Goal: Task Accomplishment & Management: Use online tool/utility

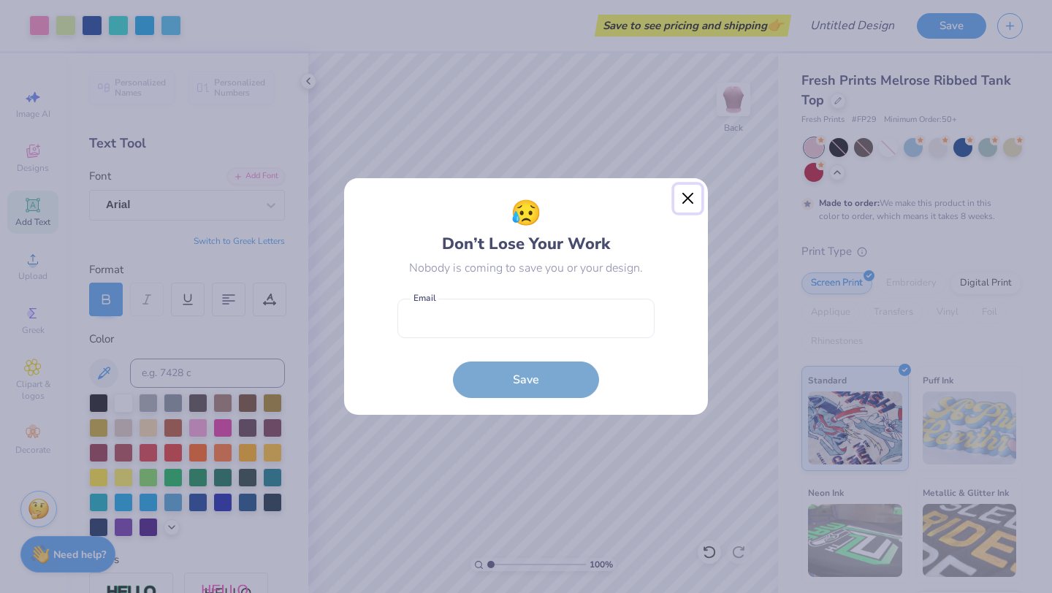
click at [692, 198] on button "Close" at bounding box center [688, 199] width 28 height 28
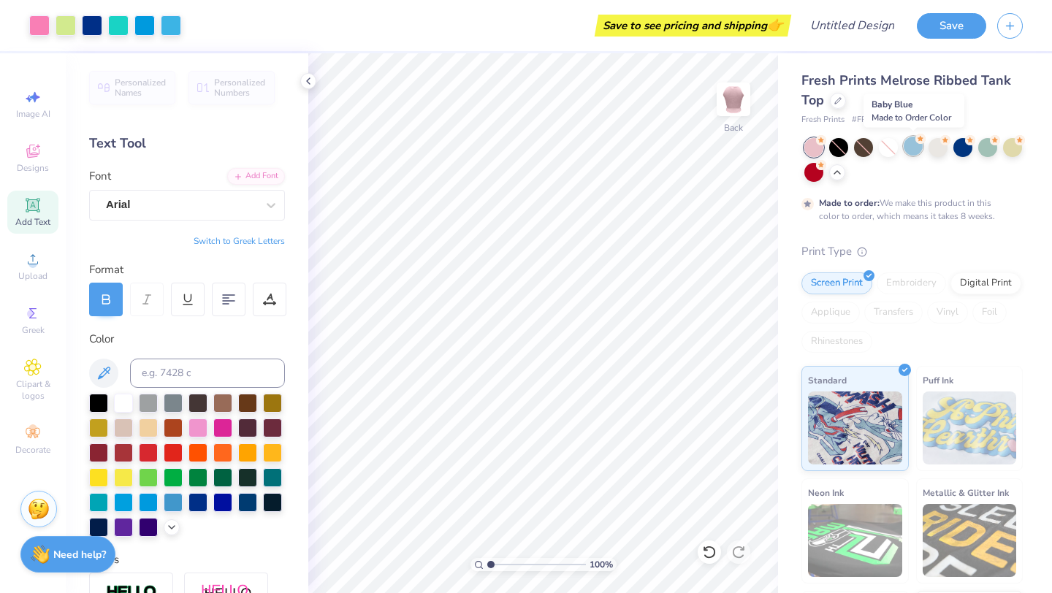
click at [920, 146] on div at bounding box center [912, 146] width 19 height 19
click at [840, 171] on icon at bounding box center [837, 171] width 12 height 12
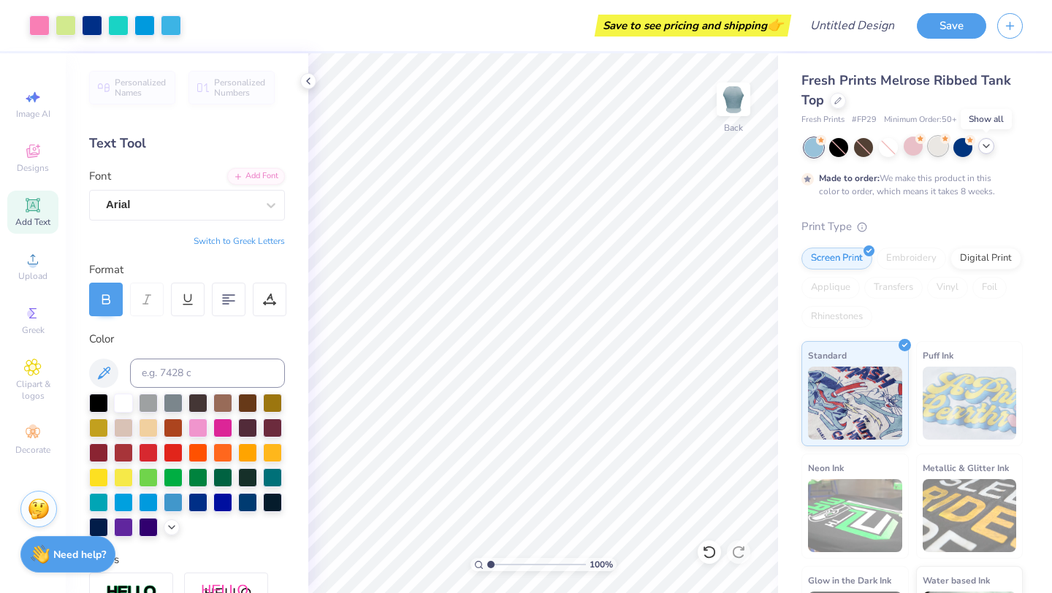
click at [940, 147] on div at bounding box center [937, 146] width 19 height 19
click at [937, 150] on div at bounding box center [937, 146] width 19 height 19
click at [95, 28] on div at bounding box center [92, 24] width 20 height 20
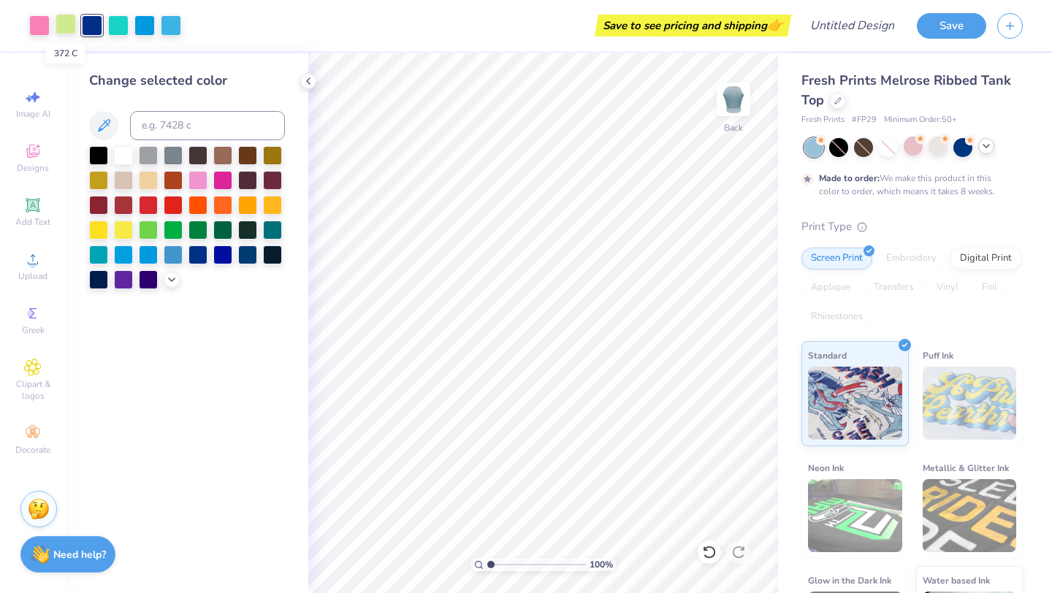
click at [71, 23] on div at bounding box center [66, 24] width 20 height 20
click at [128, 253] on div at bounding box center [123, 253] width 19 height 19
click at [203, 183] on div at bounding box center [197, 178] width 19 height 19
click at [226, 177] on div at bounding box center [222, 178] width 19 height 19
click at [88, 22] on div at bounding box center [92, 24] width 20 height 20
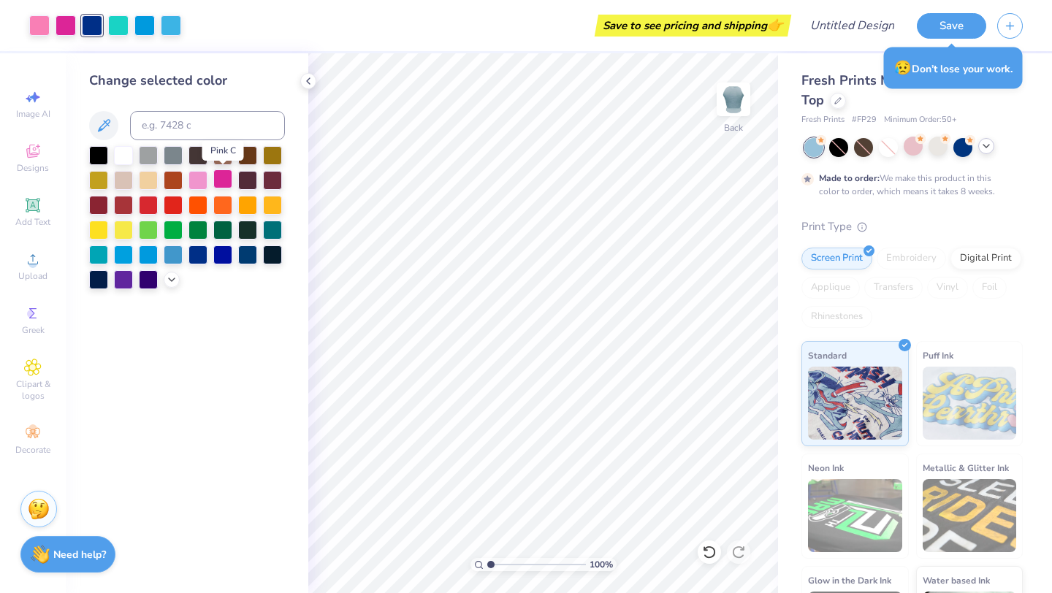
click at [218, 181] on div at bounding box center [222, 178] width 19 height 19
click at [202, 181] on div at bounding box center [197, 178] width 19 height 19
click at [168, 276] on icon at bounding box center [172, 278] width 12 height 12
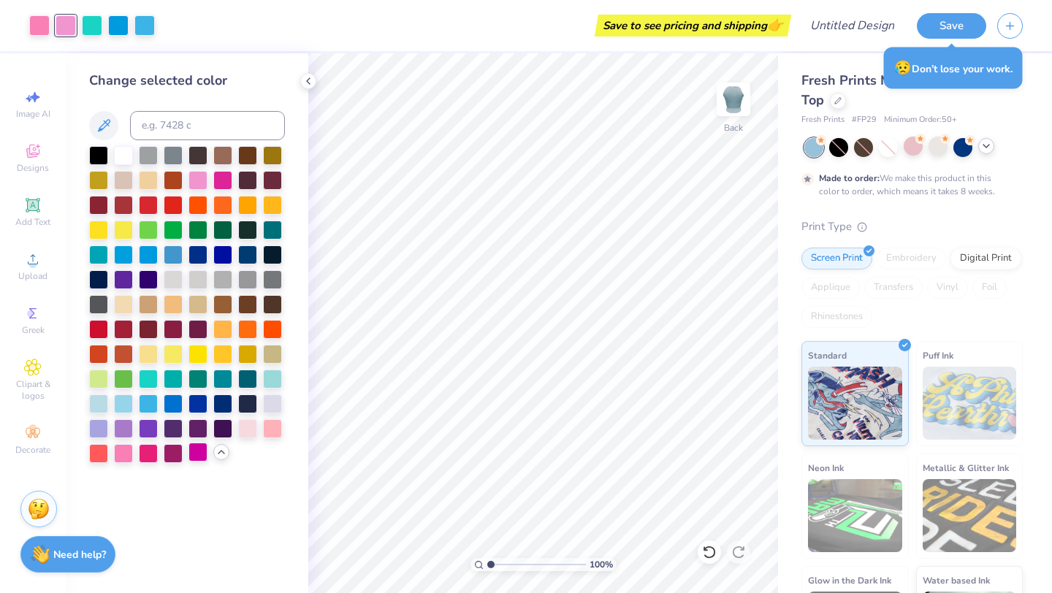
click at [194, 458] on div at bounding box center [197, 452] width 19 height 19
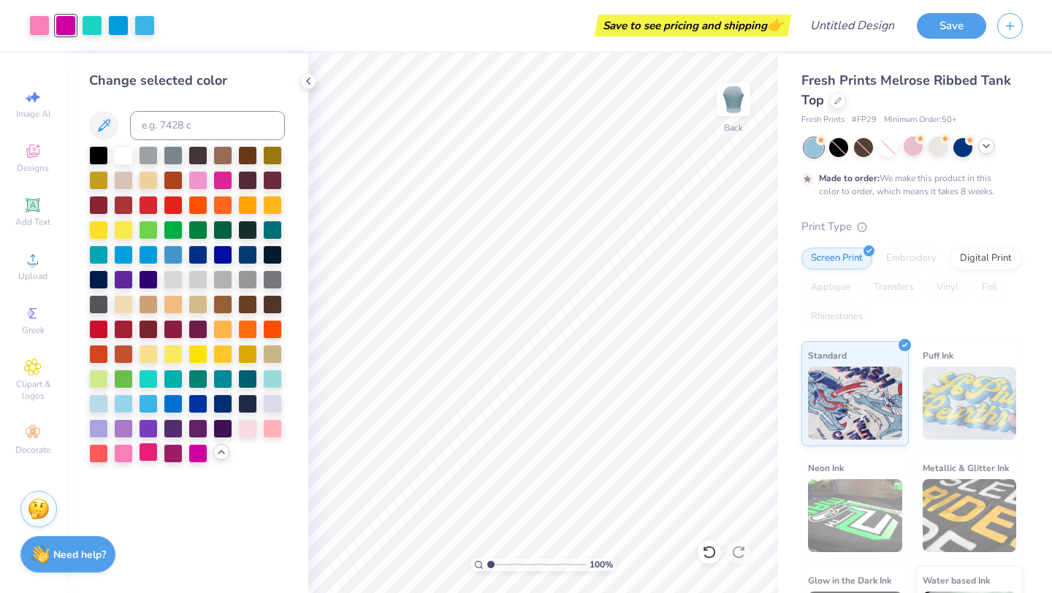
click at [150, 448] on div at bounding box center [148, 452] width 19 height 19
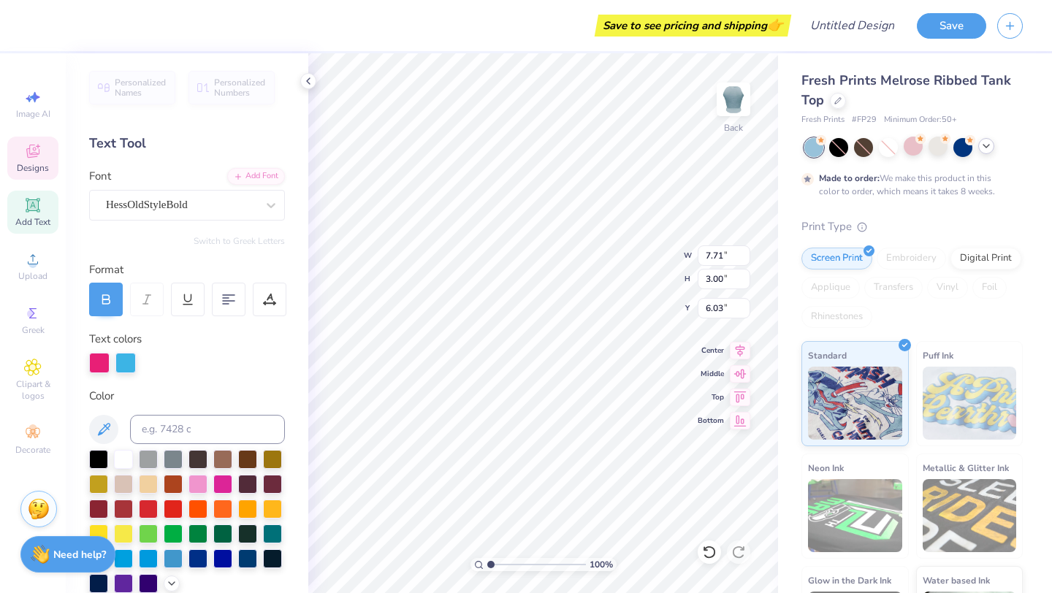
type input "6.06"
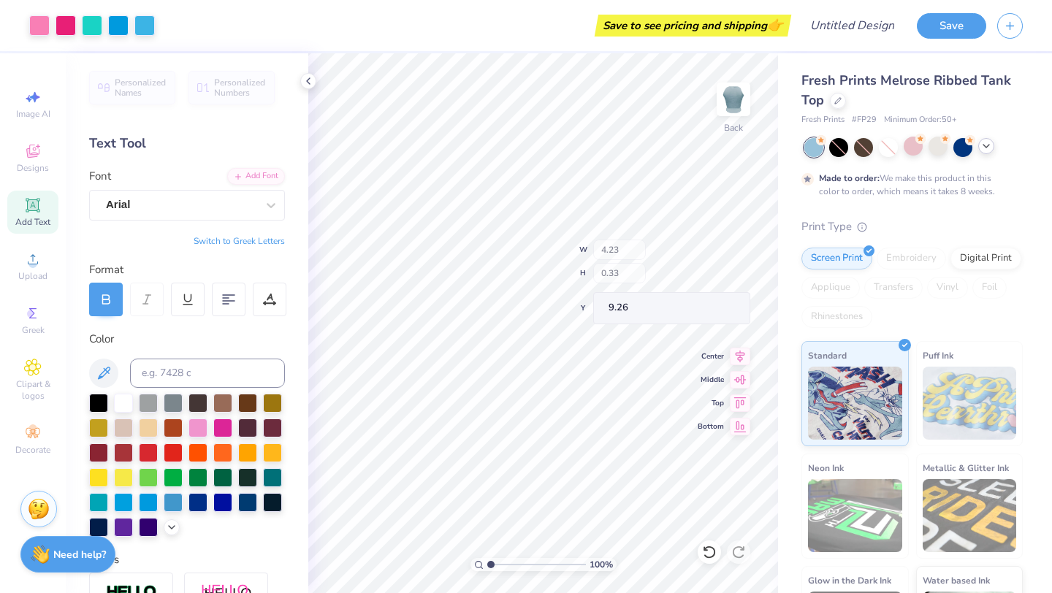
type input "4.23"
type input "0.33"
type input "9.26"
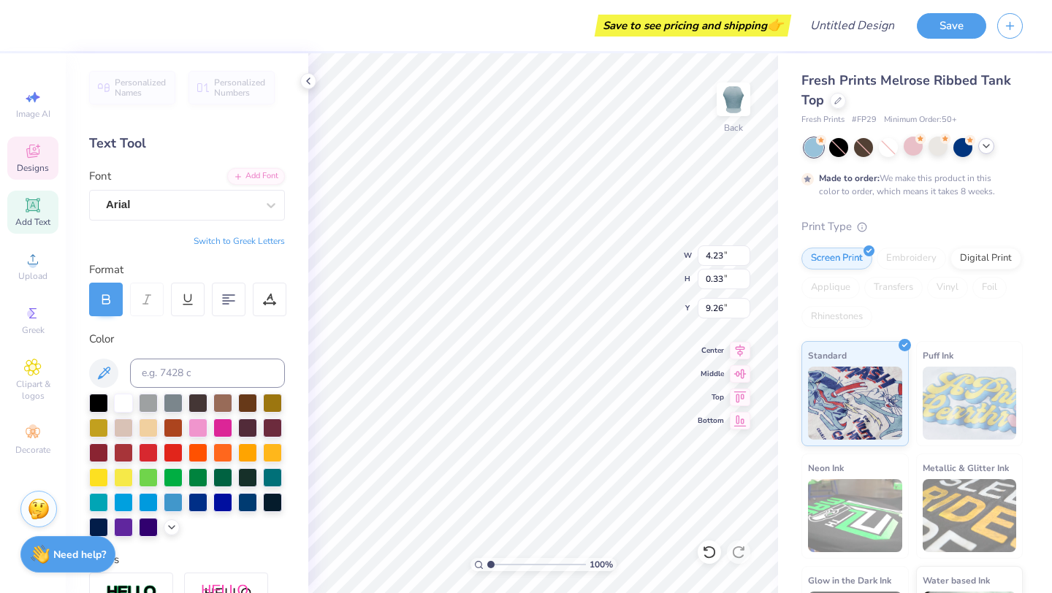
type input "9.28"
click at [150, 501] on div at bounding box center [148, 501] width 19 height 19
click at [171, 500] on div at bounding box center [173, 501] width 19 height 19
click at [191, 474] on div at bounding box center [197, 476] width 19 height 19
click at [222, 432] on div at bounding box center [222, 426] width 19 height 19
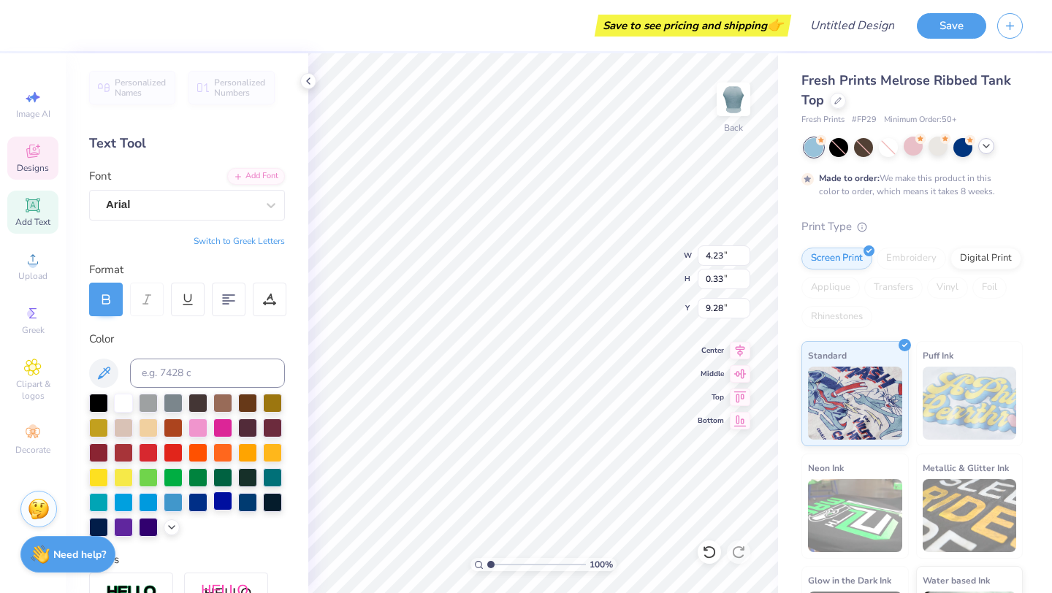
click at [222, 497] on div at bounding box center [222, 501] width 19 height 19
click at [176, 500] on div at bounding box center [173, 501] width 19 height 19
click at [150, 499] on div at bounding box center [148, 501] width 19 height 19
click at [167, 524] on icon at bounding box center [172, 526] width 12 height 12
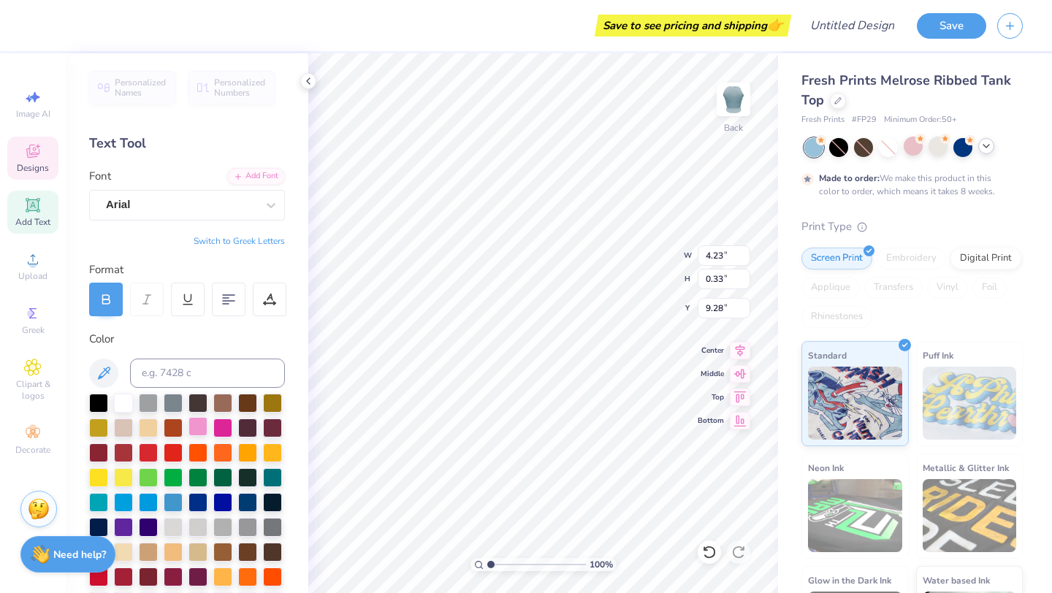
click at [206, 429] on div at bounding box center [197, 426] width 19 height 19
click at [222, 424] on div at bounding box center [222, 426] width 19 height 19
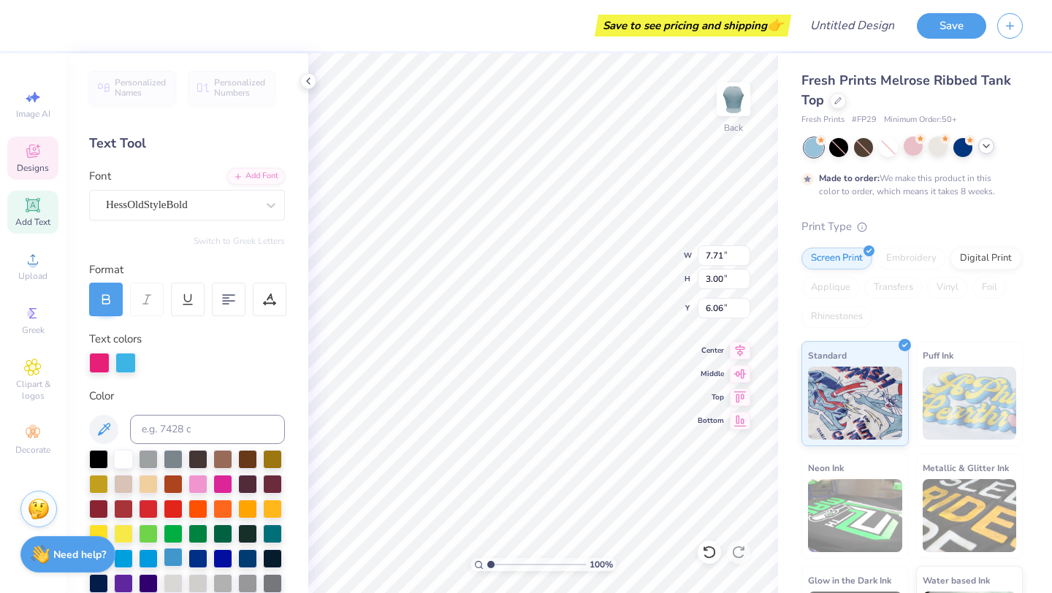
click at [180, 560] on div at bounding box center [173, 557] width 19 height 19
click at [207, 560] on div at bounding box center [197, 557] width 19 height 19
click at [221, 558] on div at bounding box center [222, 557] width 19 height 19
click at [99, 364] on div at bounding box center [99, 361] width 20 height 20
click at [290, 336] on div "Personalized Names Personalized Numbers Text Tool Add Font Font HessOldStyleBol…" at bounding box center [187, 323] width 242 height 540
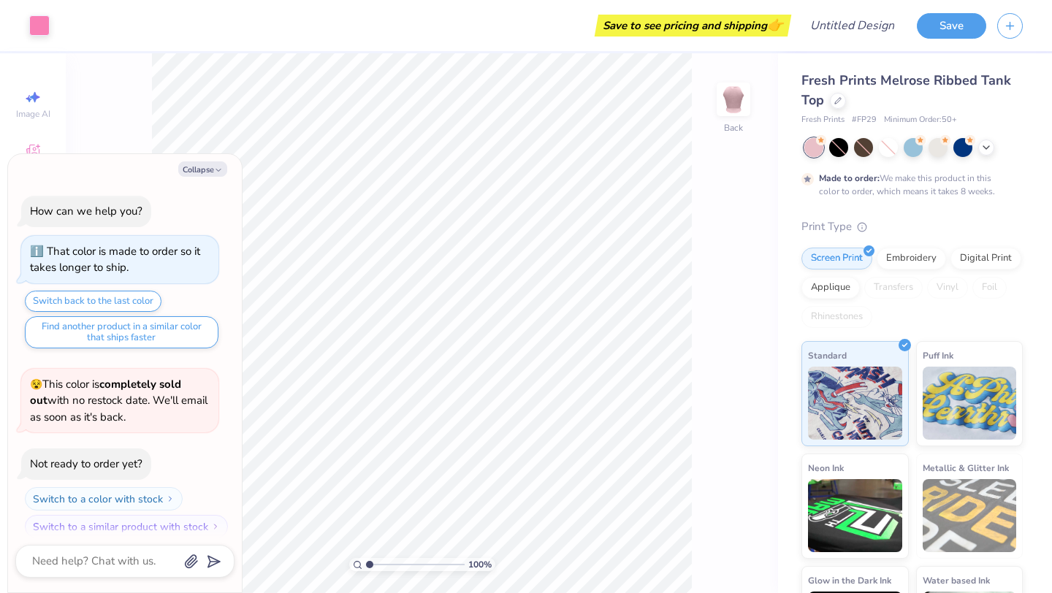
scroll to position [12, 0]
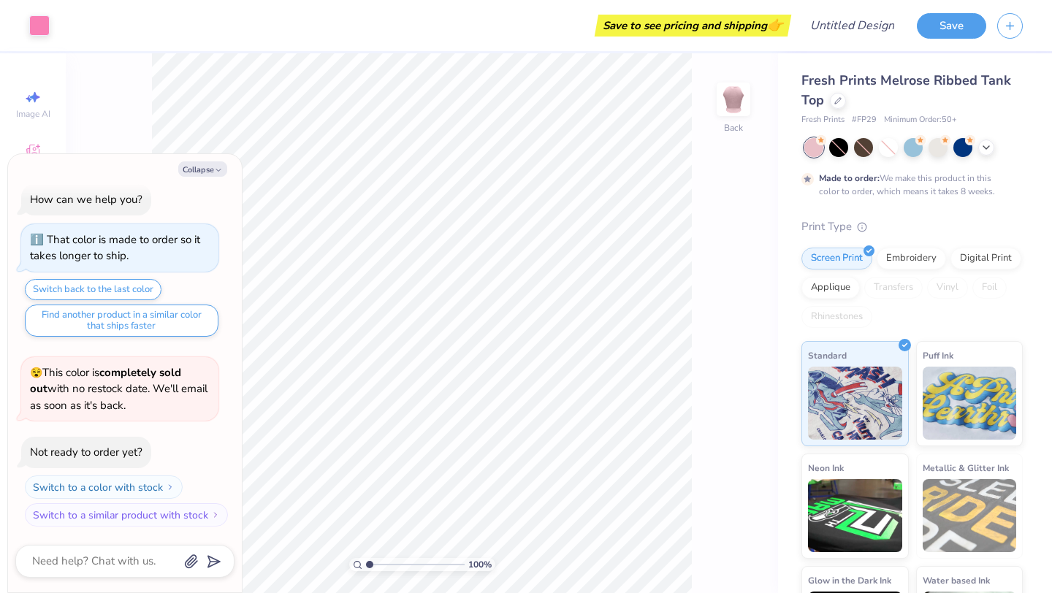
type textarea "x"
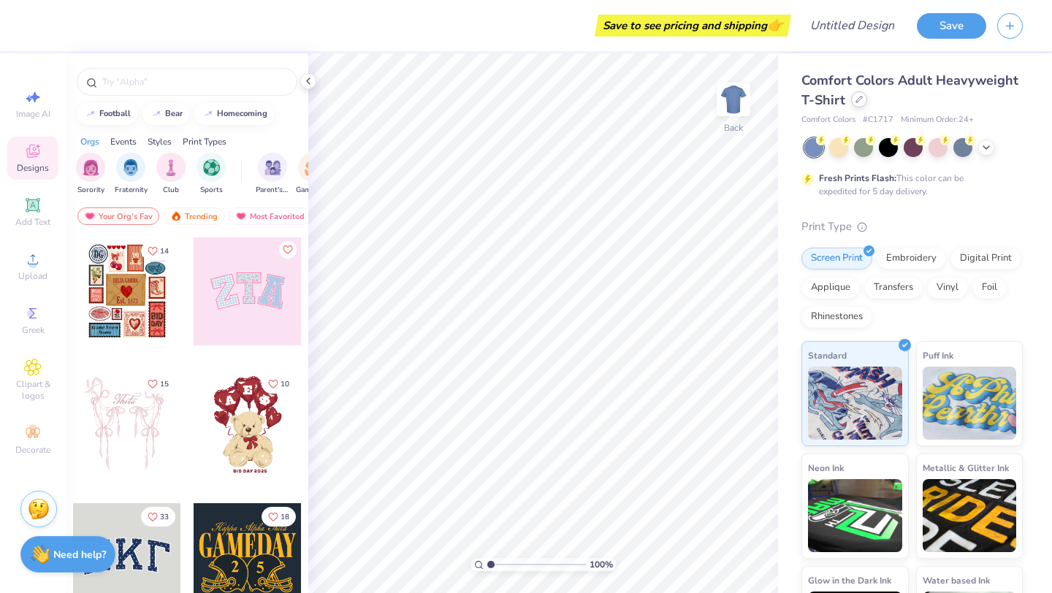
click at [854, 103] on div at bounding box center [859, 99] width 16 height 16
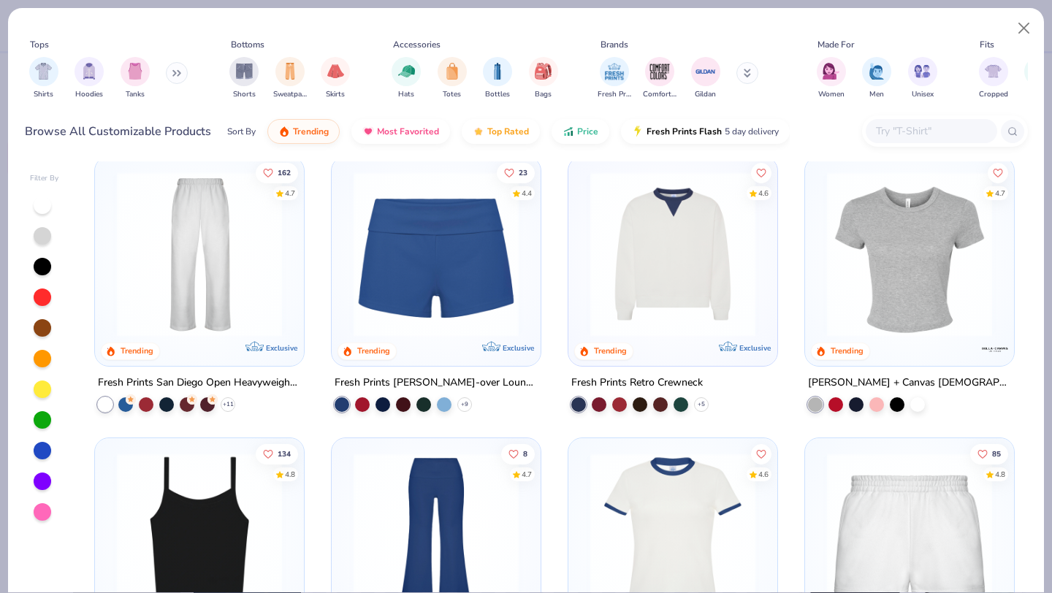
scroll to position [857, 0]
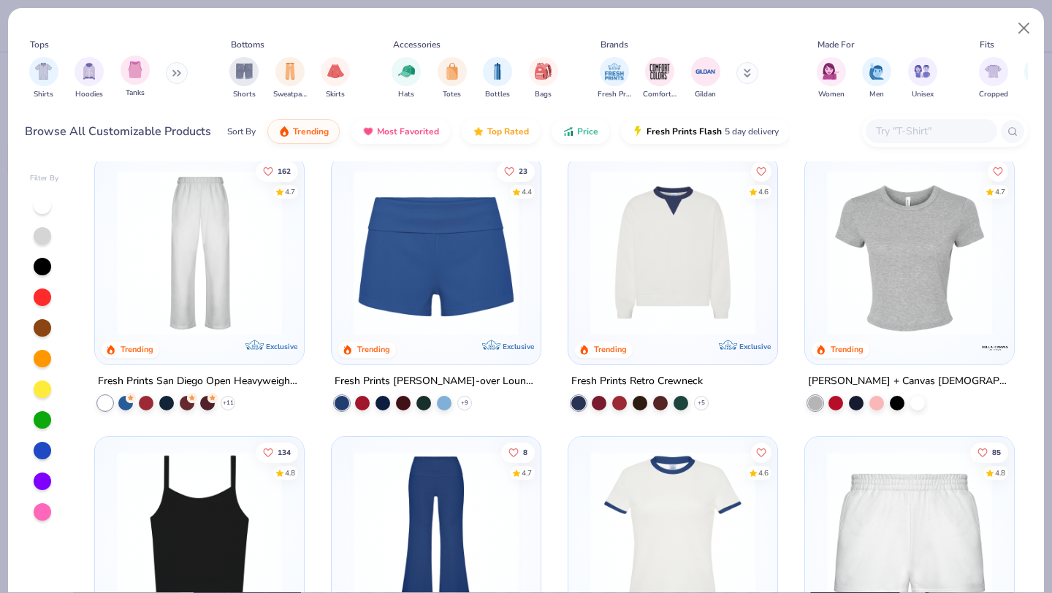
click at [142, 90] on span "Tanks" at bounding box center [135, 93] width 19 height 11
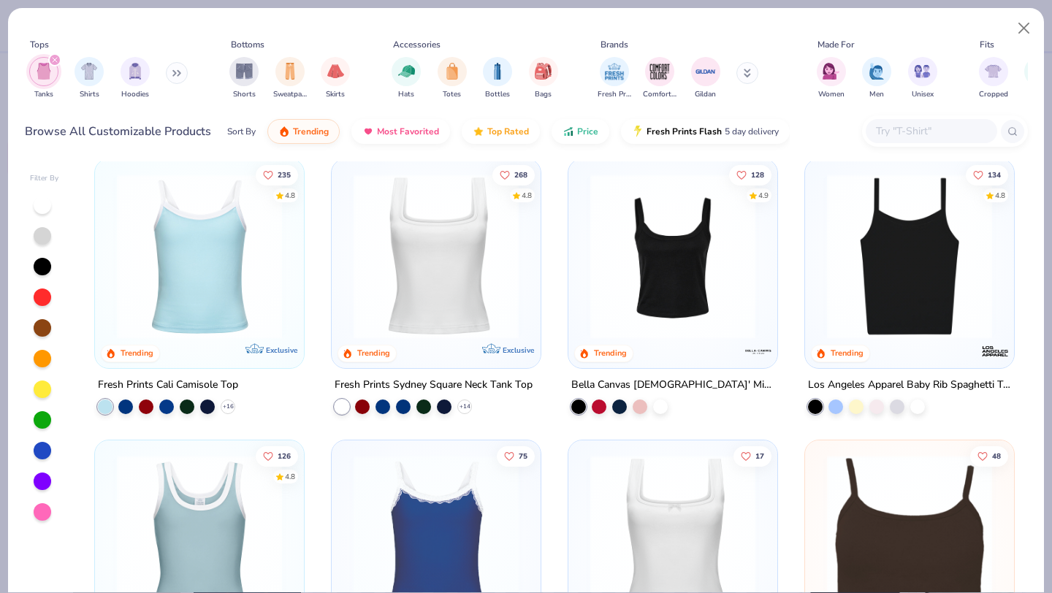
scroll to position [15, 0]
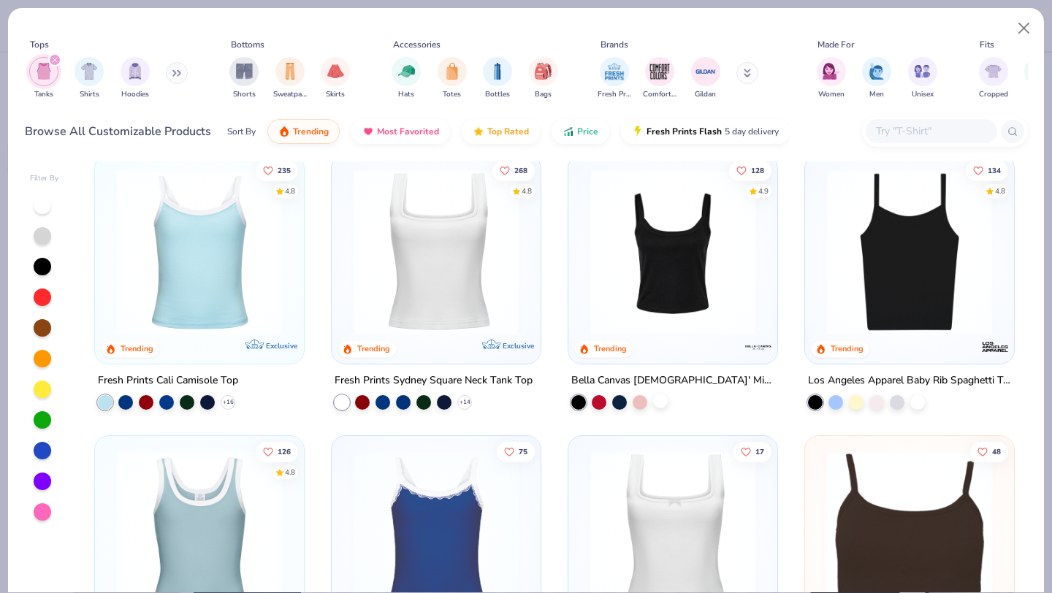
click at [662, 397] on div at bounding box center [660, 401] width 15 height 15
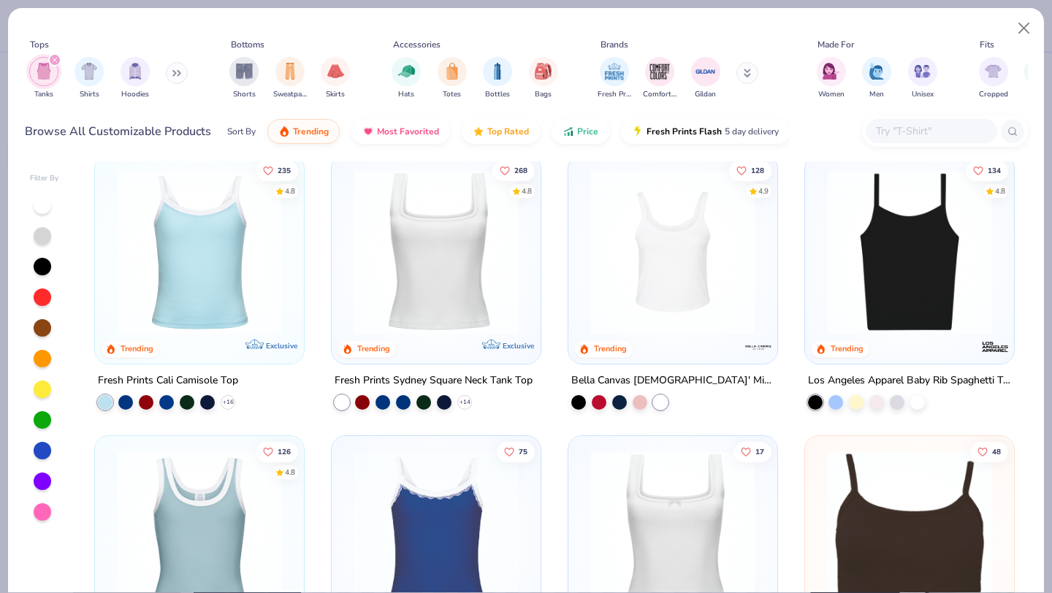
click at [927, 397] on div "Los Angeles Apparel Baby Rib Spaghetti Tank" at bounding box center [909, 391] width 210 height 38
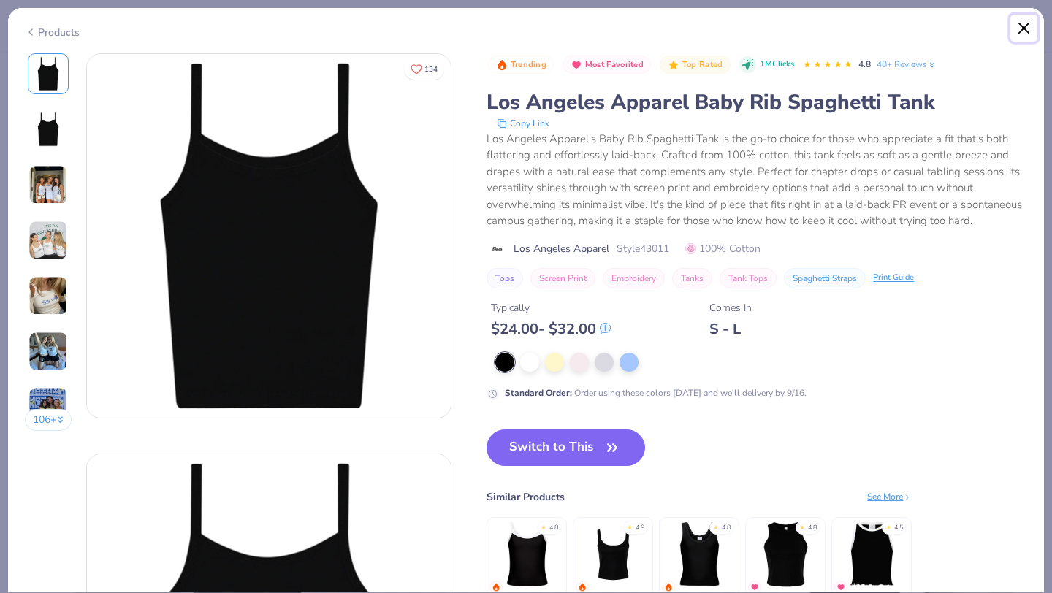
click at [1021, 26] on button "Close" at bounding box center [1024, 29] width 28 height 28
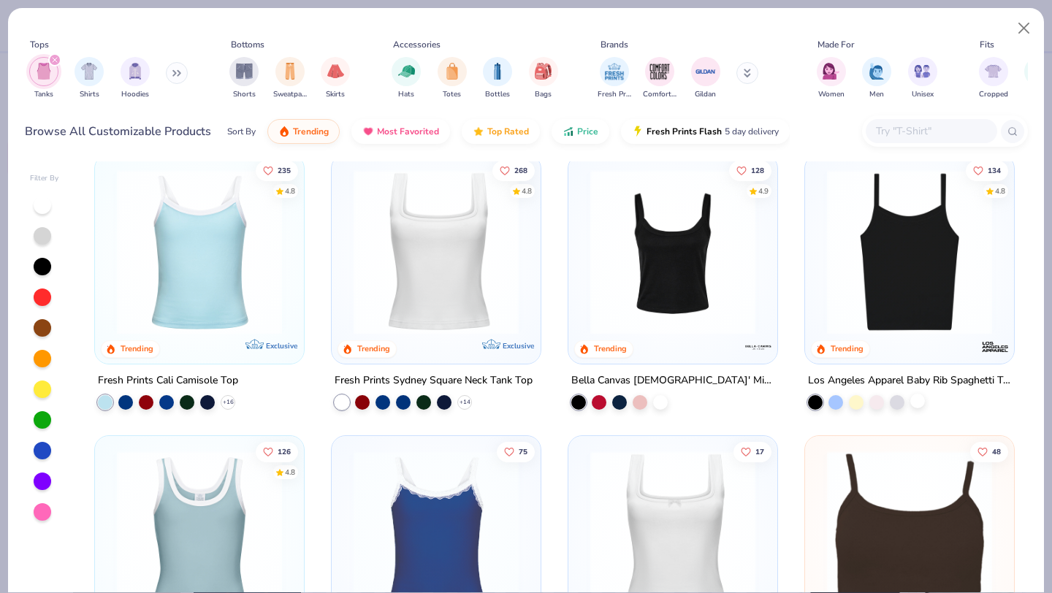
click at [917, 399] on div at bounding box center [917, 401] width 15 height 15
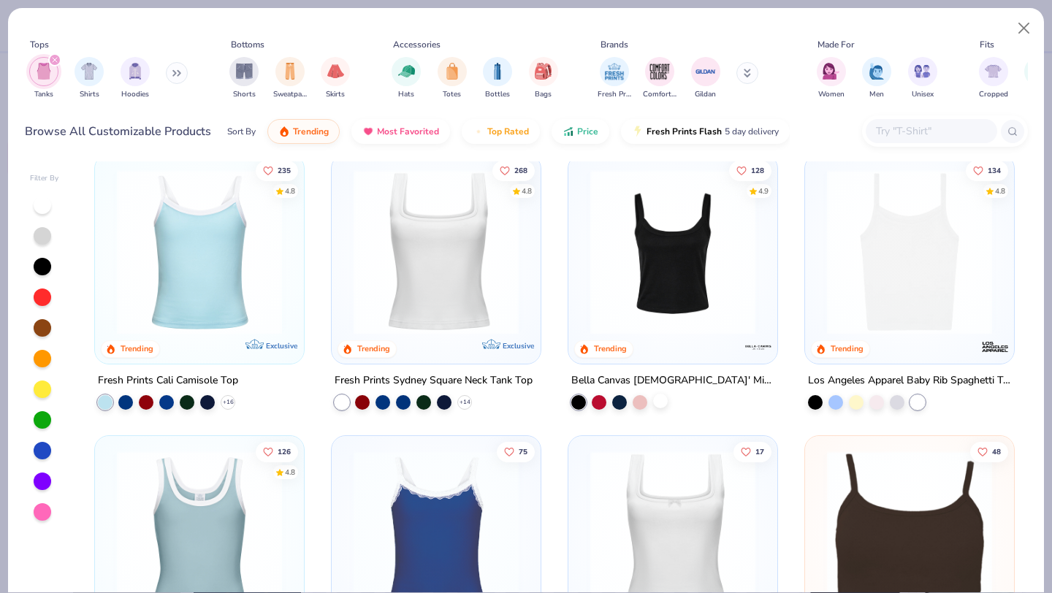
click at [664, 403] on div at bounding box center [660, 401] width 15 height 15
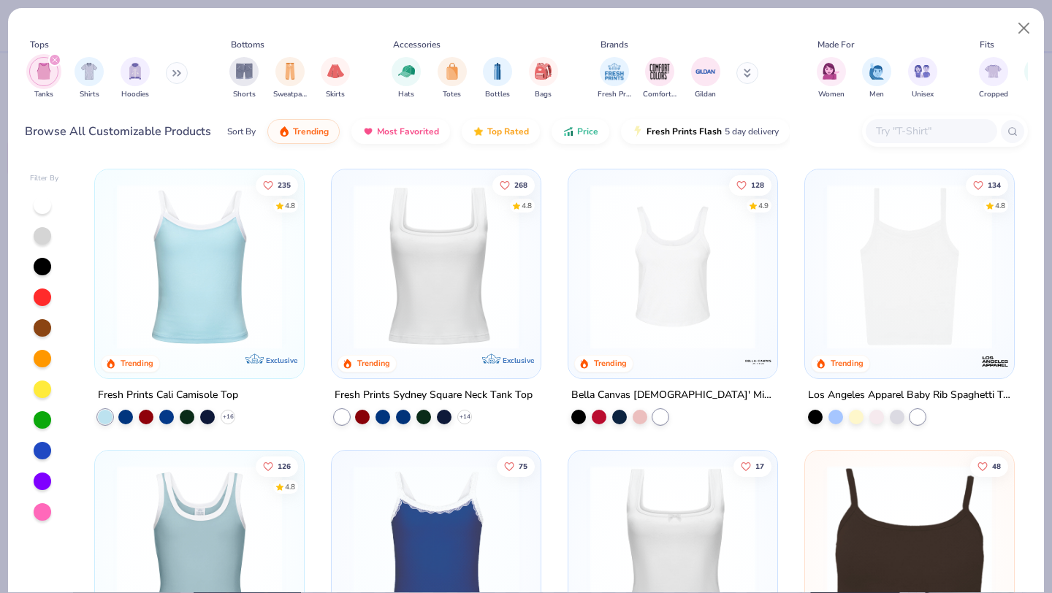
click at [716, 326] on img at bounding box center [673, 266] width 180 height 165
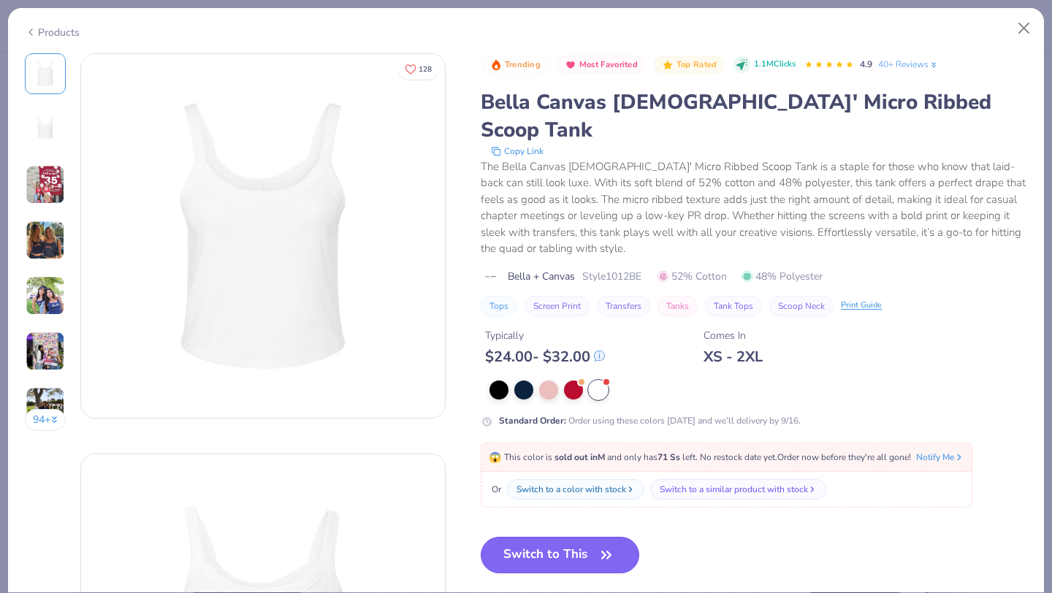
click at [592, 537] on button "Switch to This" at bounding box center [560, 555] width 158 height 37
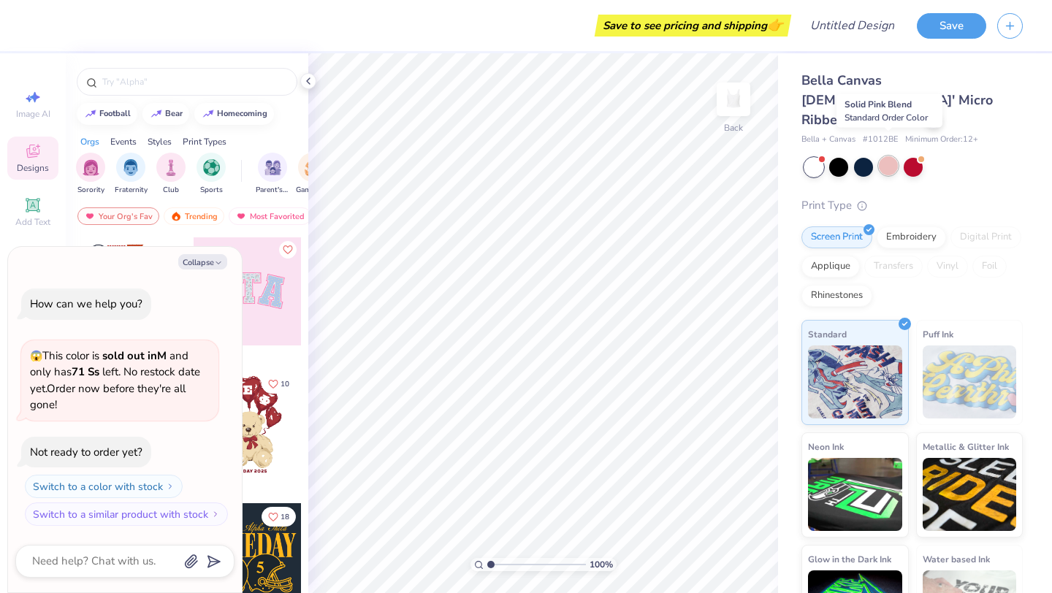
click at [892, 156] on div at bounding box center [888, 165] width 19 height 19
click at [868, 156] on div at bounding box center [863, 165] width 19 height 19
click at [841, 156] on div at bounding box center [838, 165] width 19 height 19
click at [907, 156] on div at bounding box center [912, 165] width 19 height 19
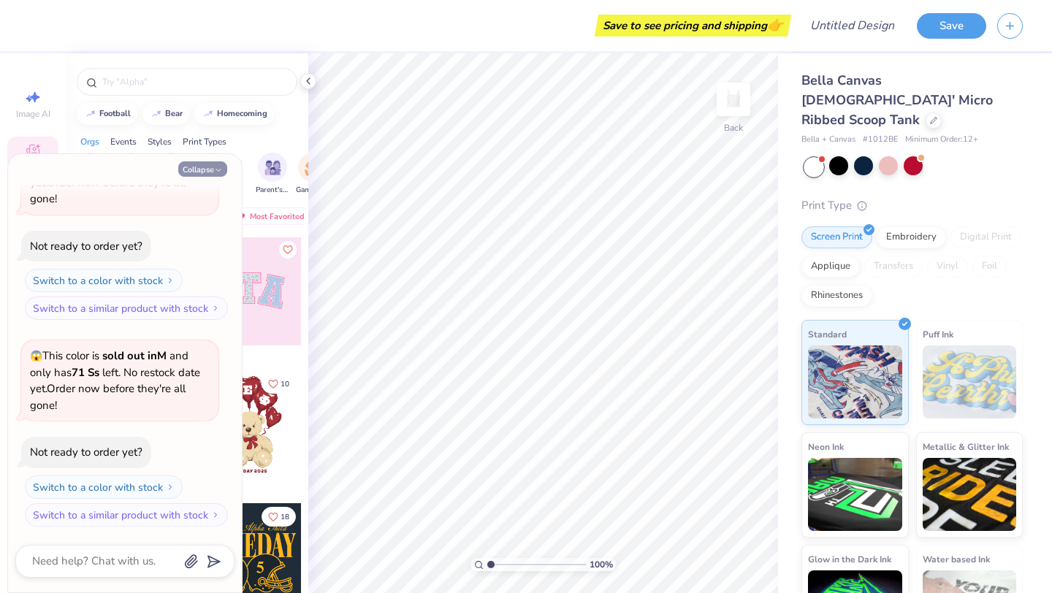
click at [216, 171] on icon "button" at bounding box center [218, 170] width 9 height 9
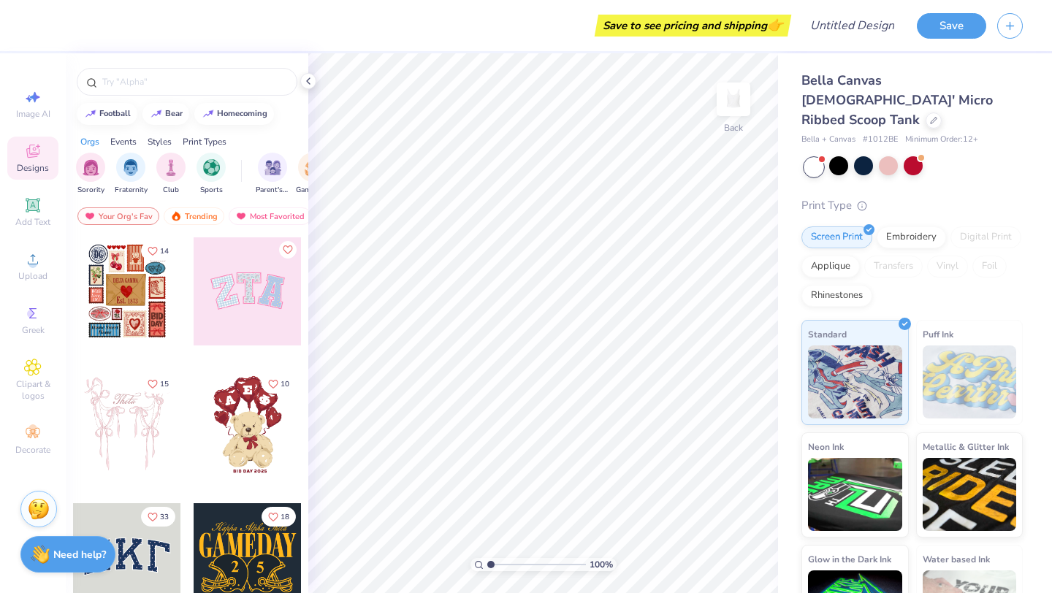
click at [256, 309] on div at bounding box center [248, 291] width 108 height 108
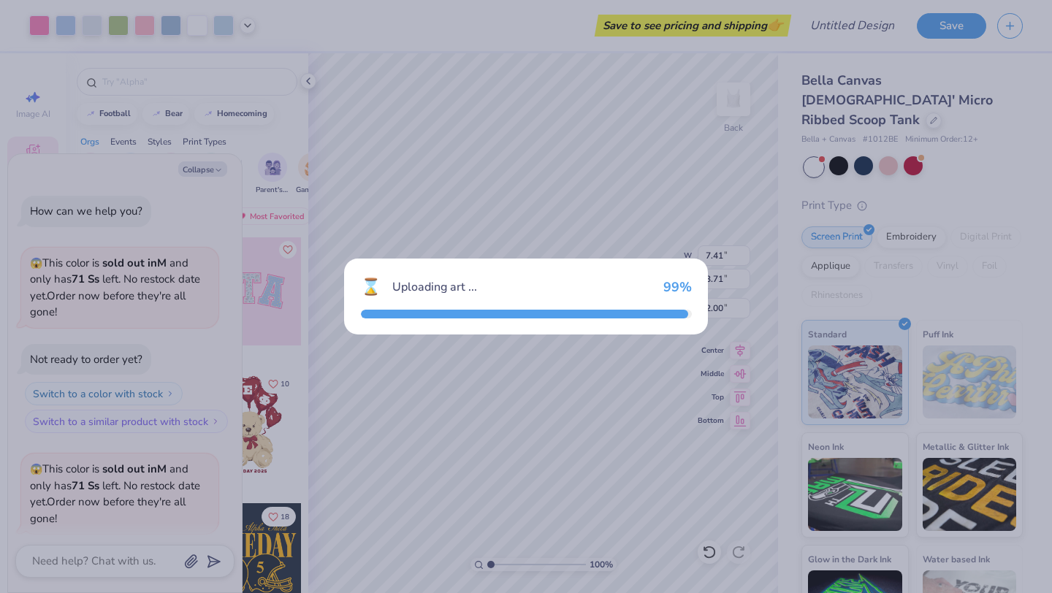
scroll to position [259, 0]
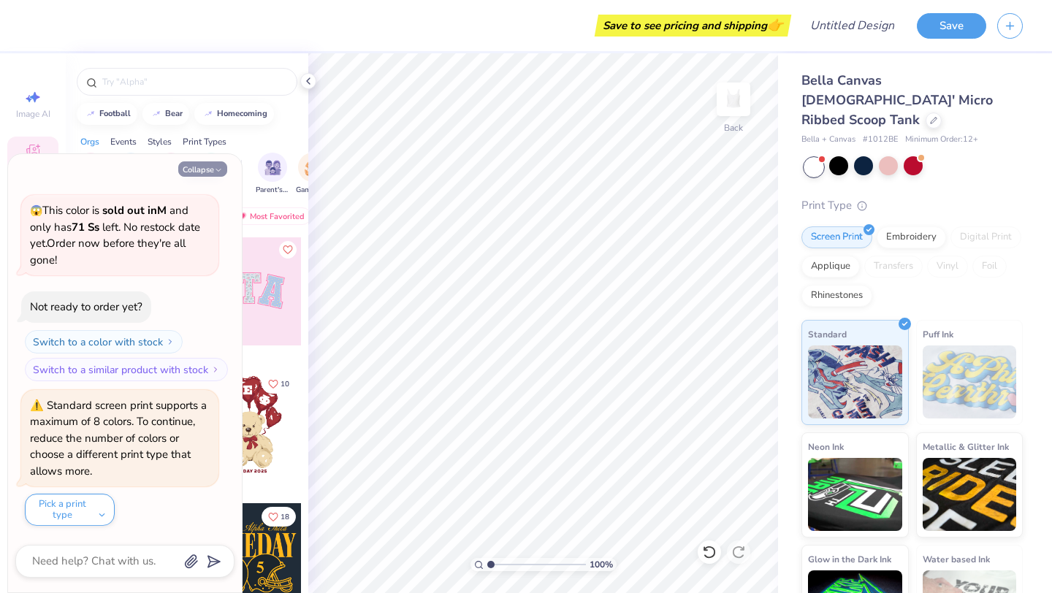
click at [199, 170] on button "Collapse" at bounding box center [202, 168] width 49 height 15
type textarea "x"
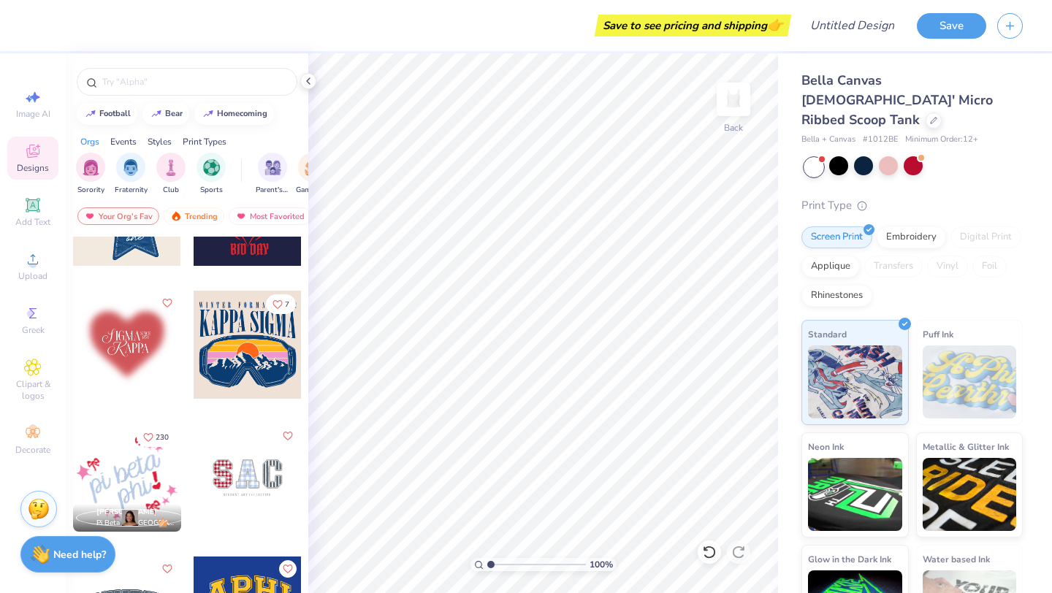
scroll to position [1973, 0]
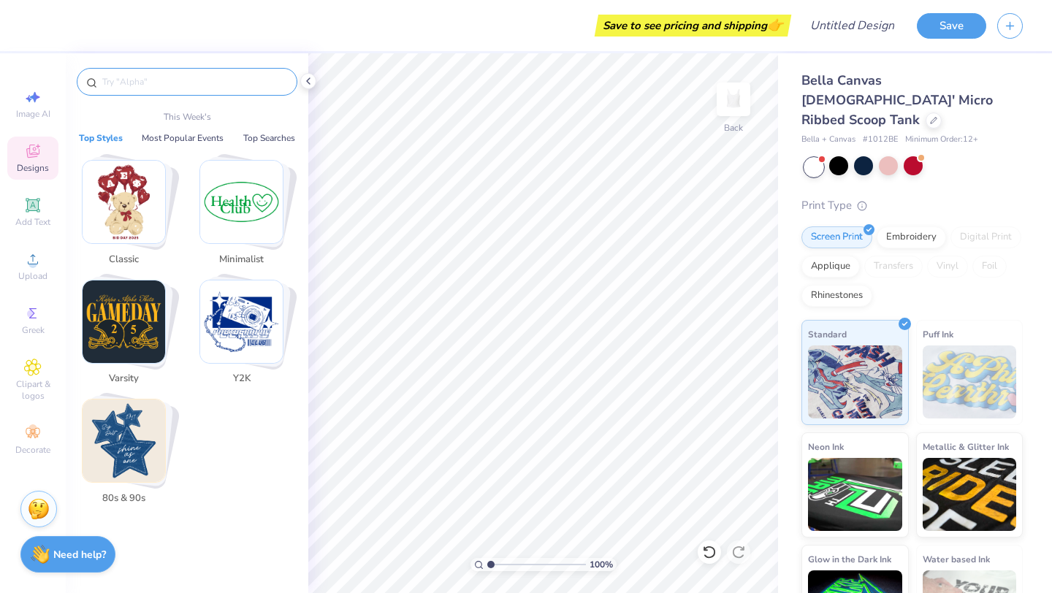
click at [251, 85] on input "text" at bounding box center [194, 81] width 187 height 15
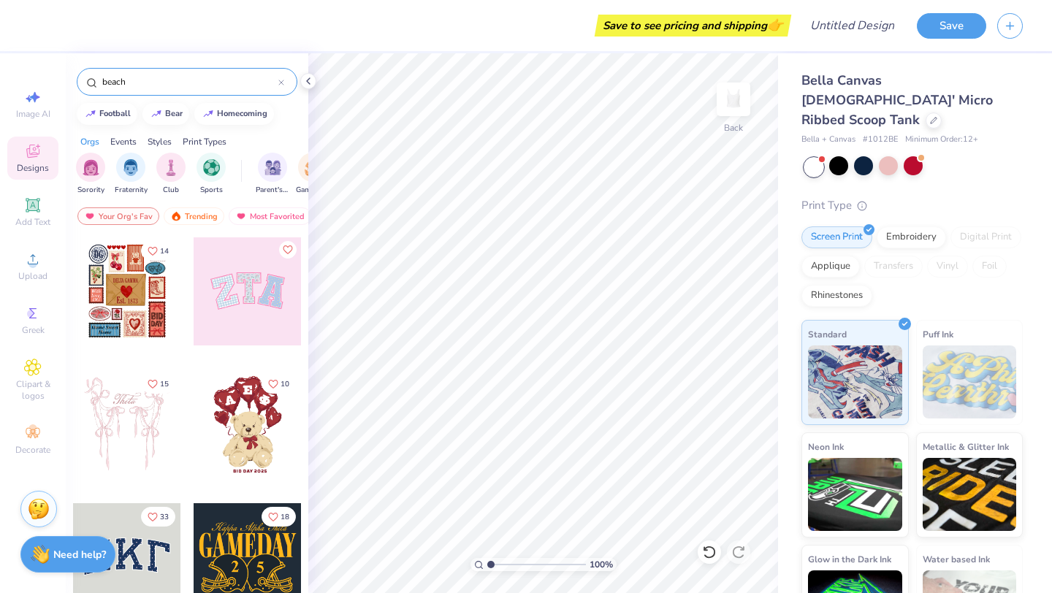
type input "beach"
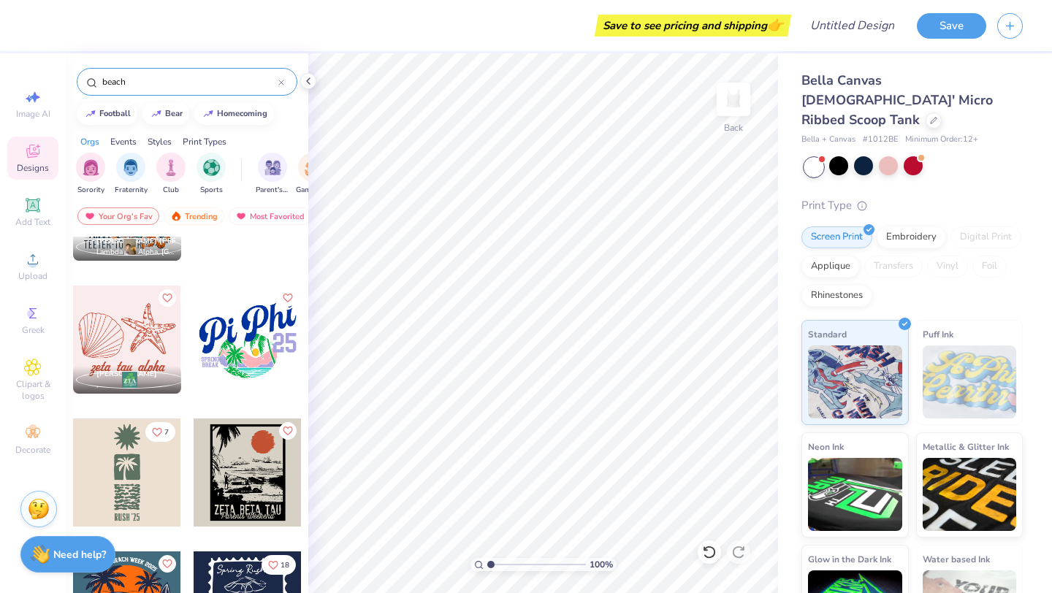
scroll to position [192, 0]
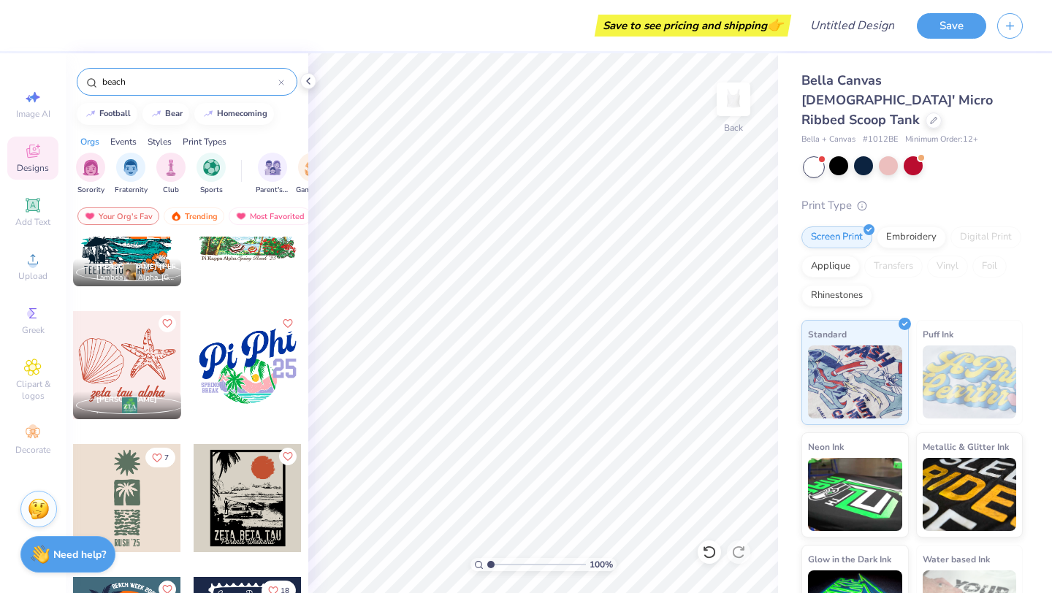
click at [148, 352] on div at bounding box center [127, 365] width 108 height 108
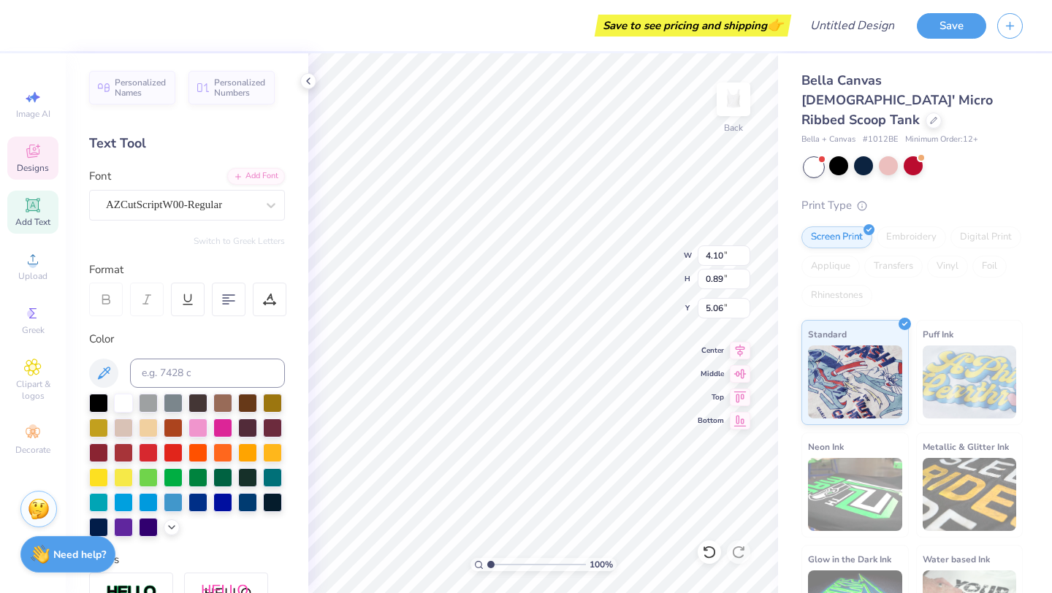
scroll to position [0, 0]
type textarea "z"
click at [227, 435] on div at bounding box center [222, 426] width 19 height 19
click at [41, 23] on div at bounding box center [39, 24] width 20 height 20
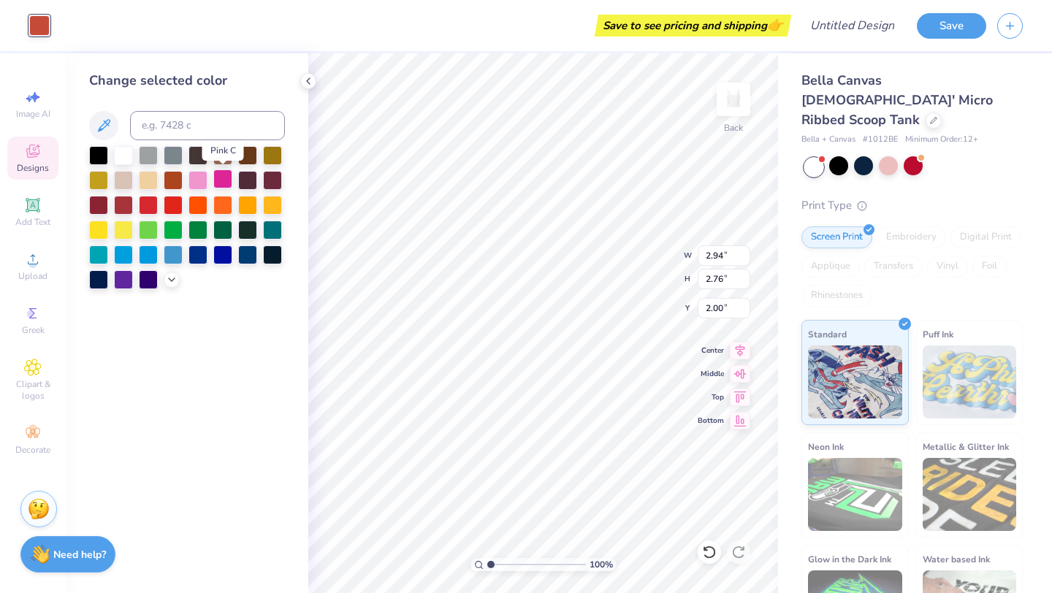
click at [232, 177] on div at bounding box center [222, 178] width 19 height 19
click at [197, 178] on div at bounding box center [197, 178] width 19 height 19
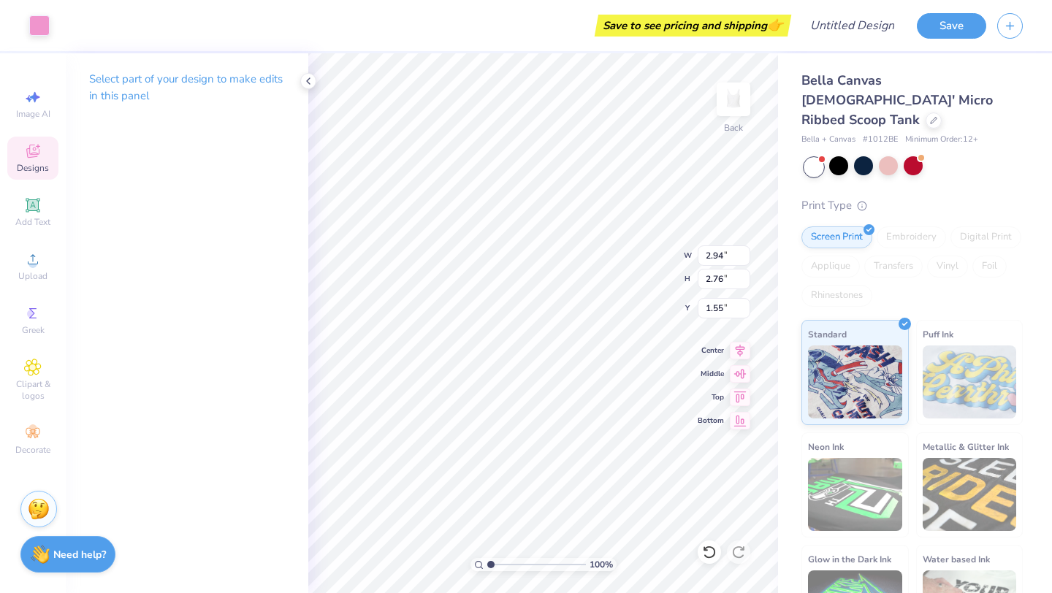
type input "0.93"
click at [308, 82] on icon at bounding box center [308, 81] width 12 height 12
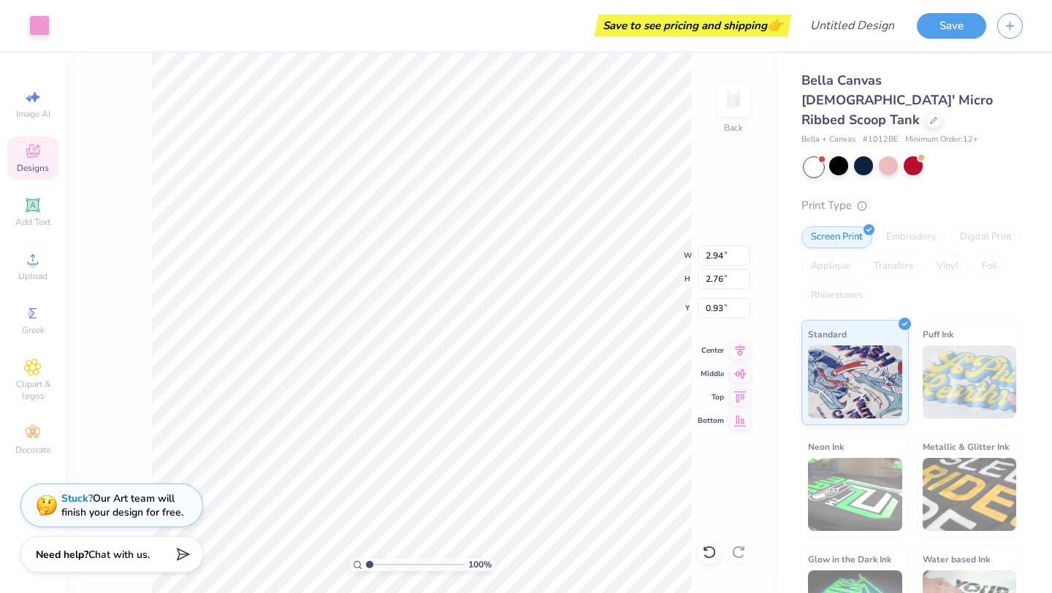
click at [36, 153] on icon at bounding box center [33, 151] width 18 height 18
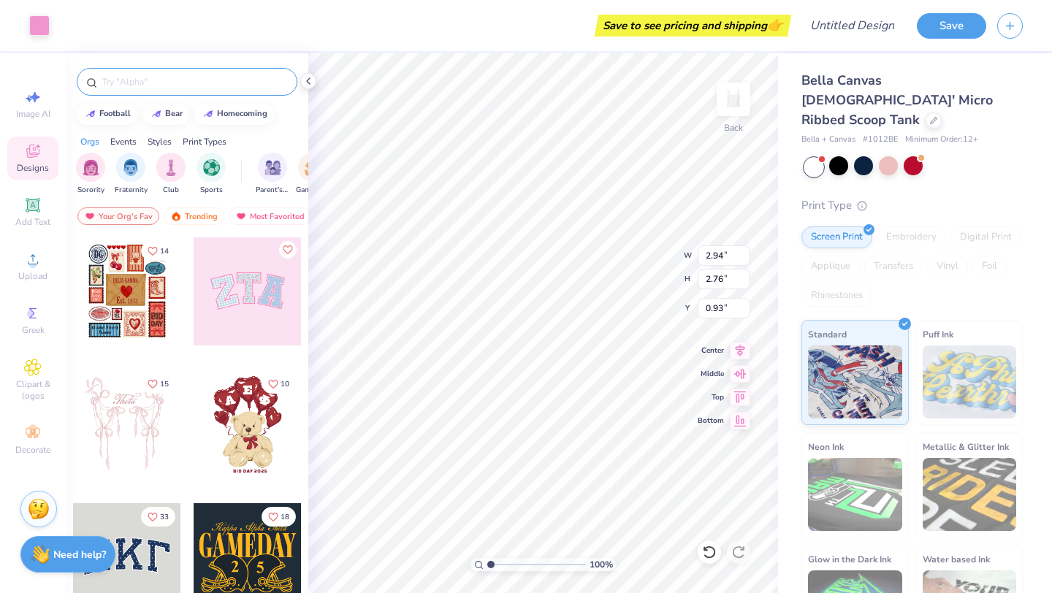
click at [131, 78] on input "text" at bounding box center [194, 81] width 187 height 15
type input "beach"
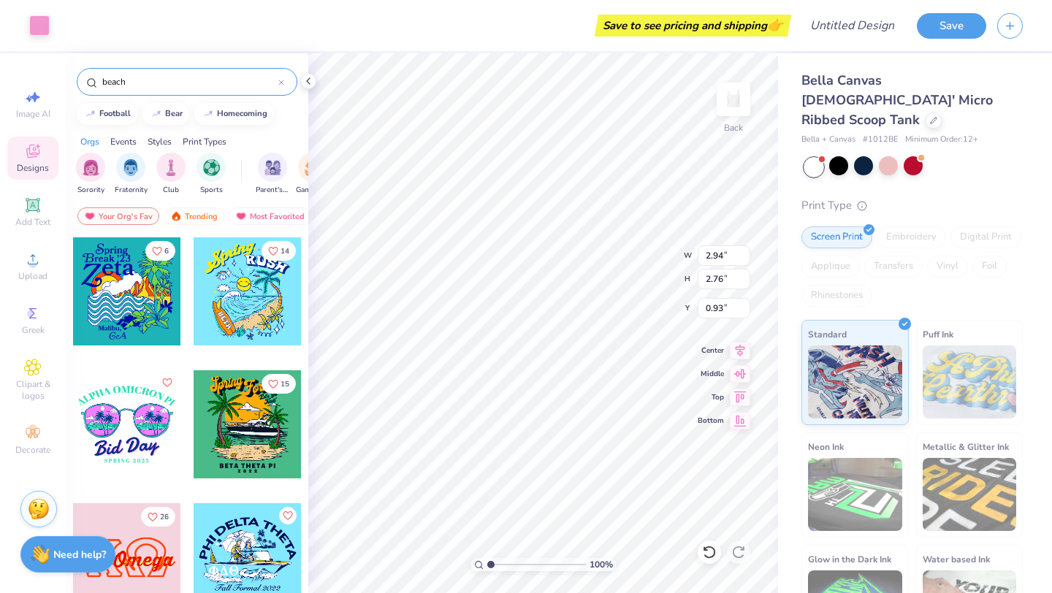
scroll to position [5992, 0]
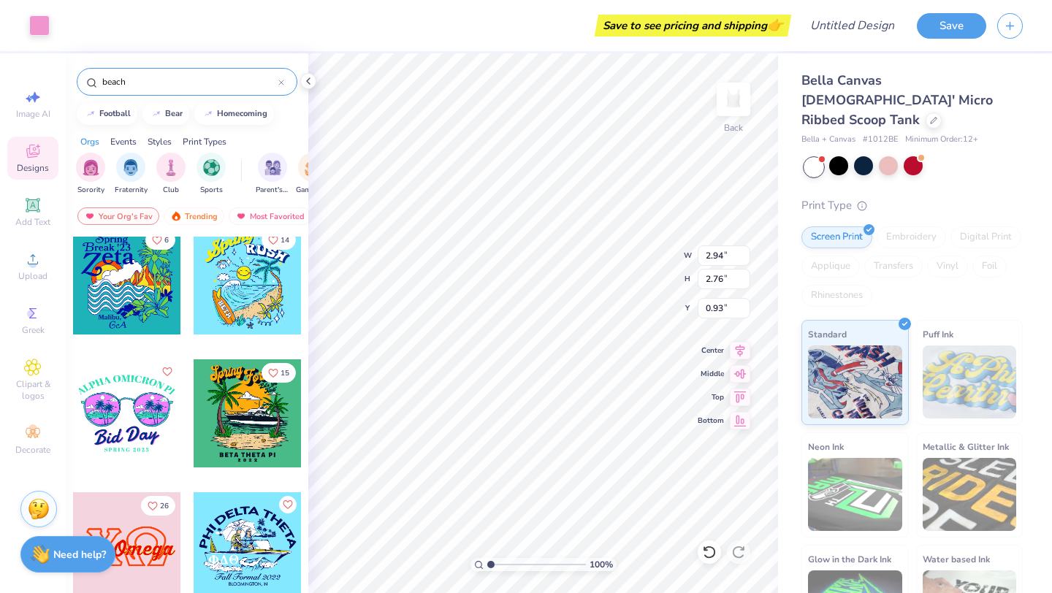
click at [284, 87] on div "beach" at bounding box center [187, 82] width 221 height 28
click at [283, 81] on icon at bounding box center [281, 83] width 6 height 6
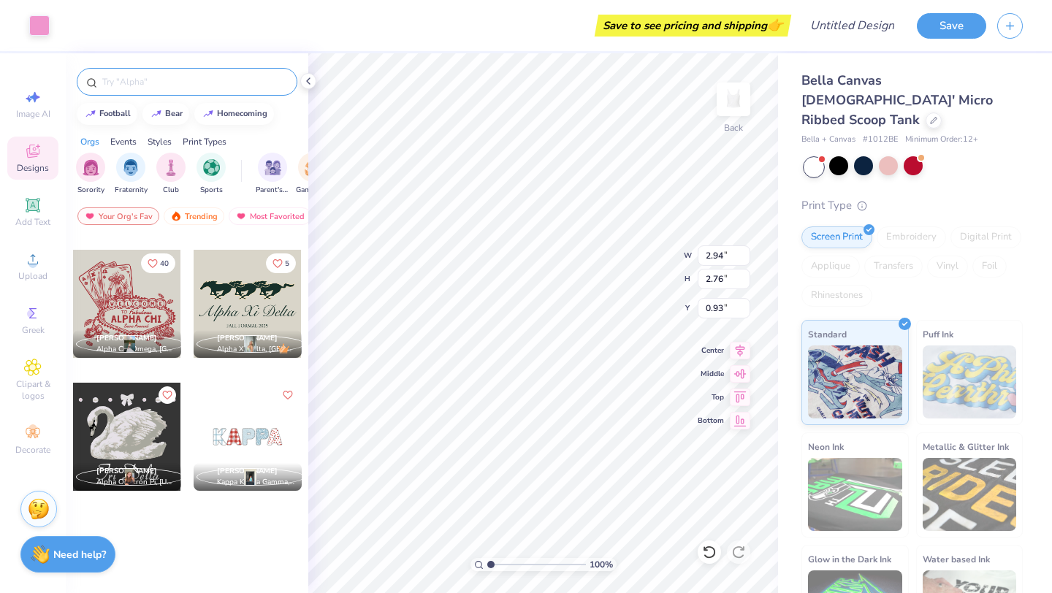
click at [251, 84] on input "text" at bounding box center [194, 81] width 187 height 15
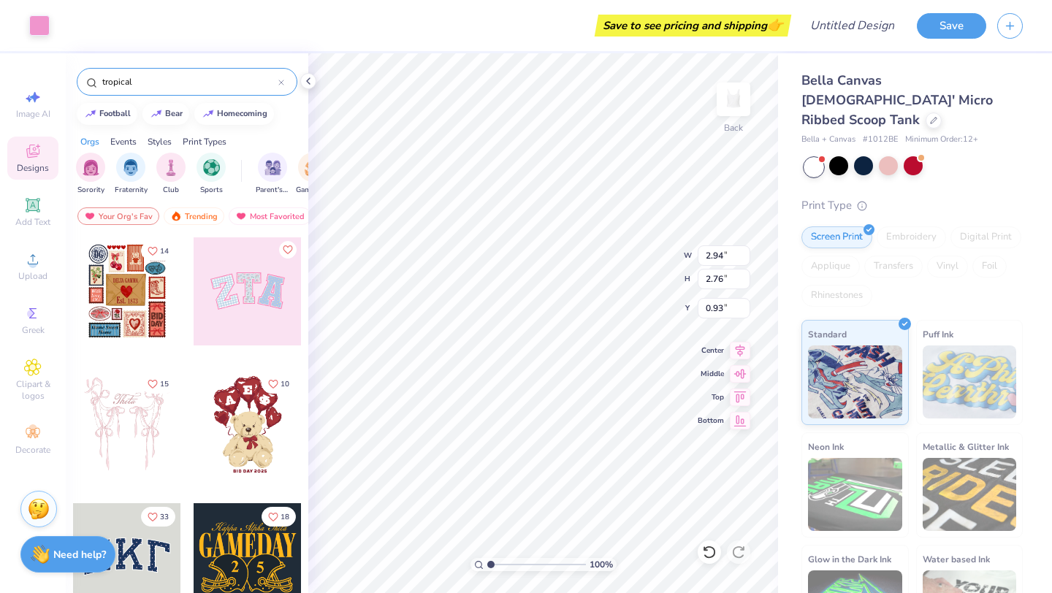
type input "tropical"
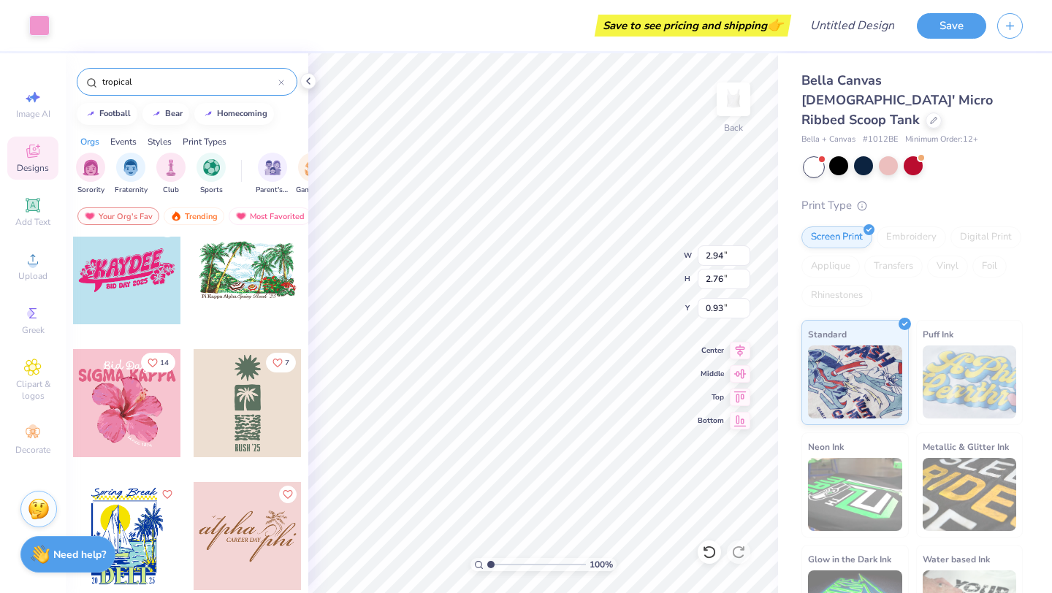
scroll to position [292, 0]
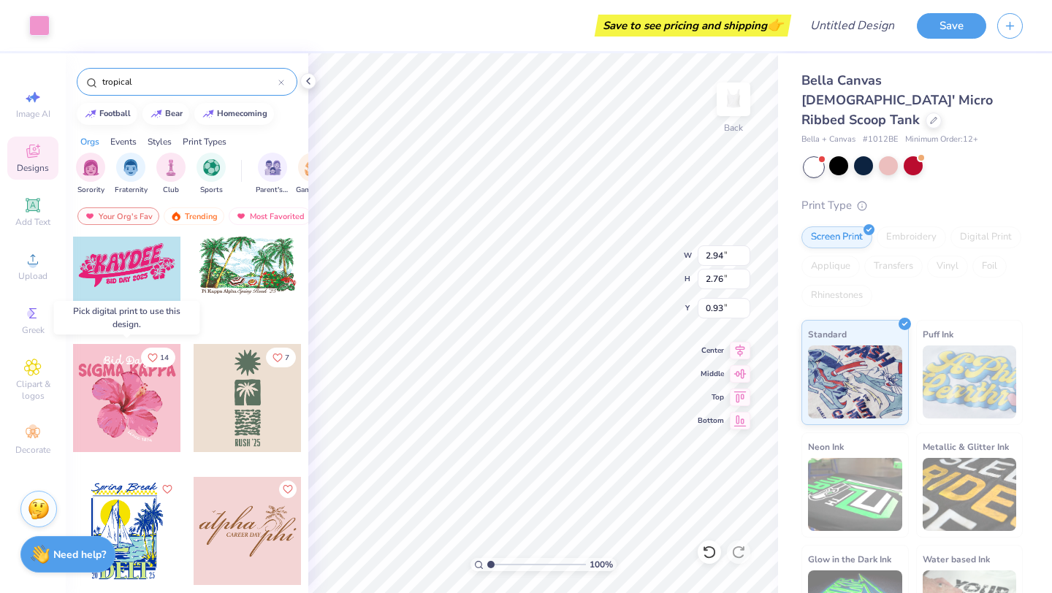
click at [144, 389] on div at bounding box center [127, 398] width 108 height 108
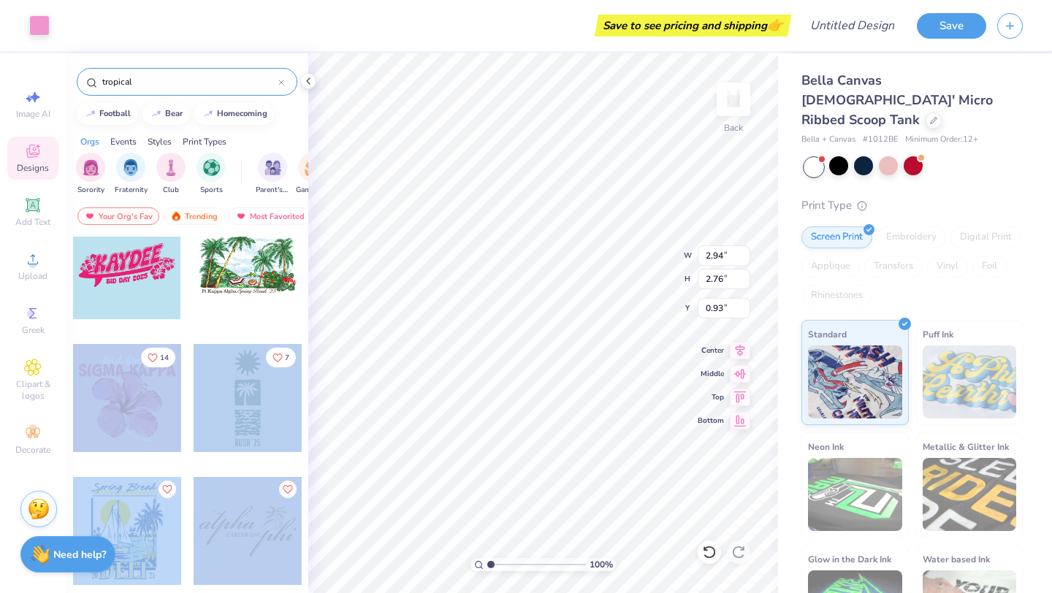
click at [351, 428] on div "Art colors Save to see pricing and shipping 👉 Design Title Save Image AI Design…" at bounding box center [526, 296] width 1052 height 593
click at [164, 405] on div at bounding box center [127, 398] width 108 height 108
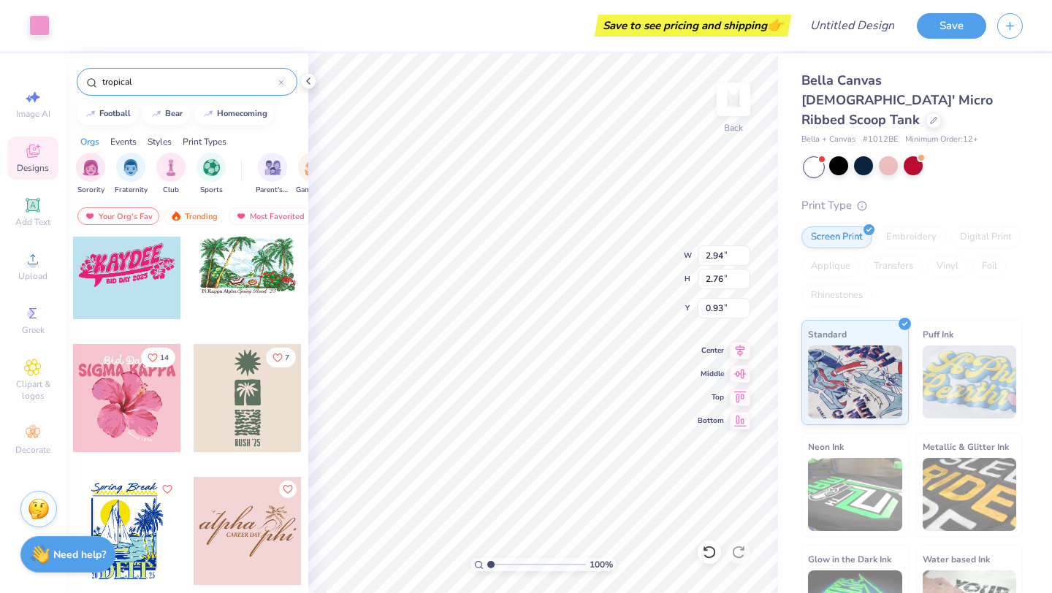
click at [164, 405] on div at bounding box center [127, 398] width 108 height 108
click at [162, 402] on div at bounding box center [127, 398] width 108 height 108
click at [955, 226] on div "Digital Print" at bounding box center [985, 237] width 71 height 22
click at [861, 224] on div "Screen Print" at bounding box center [836, 235] width 71 height 22
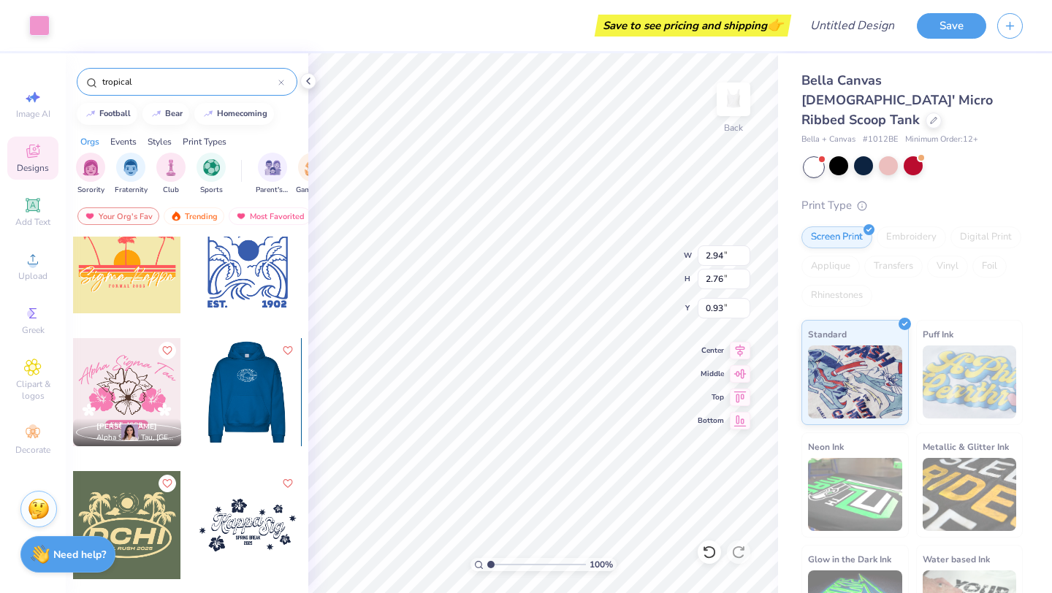
scroll to position [1104, 0]
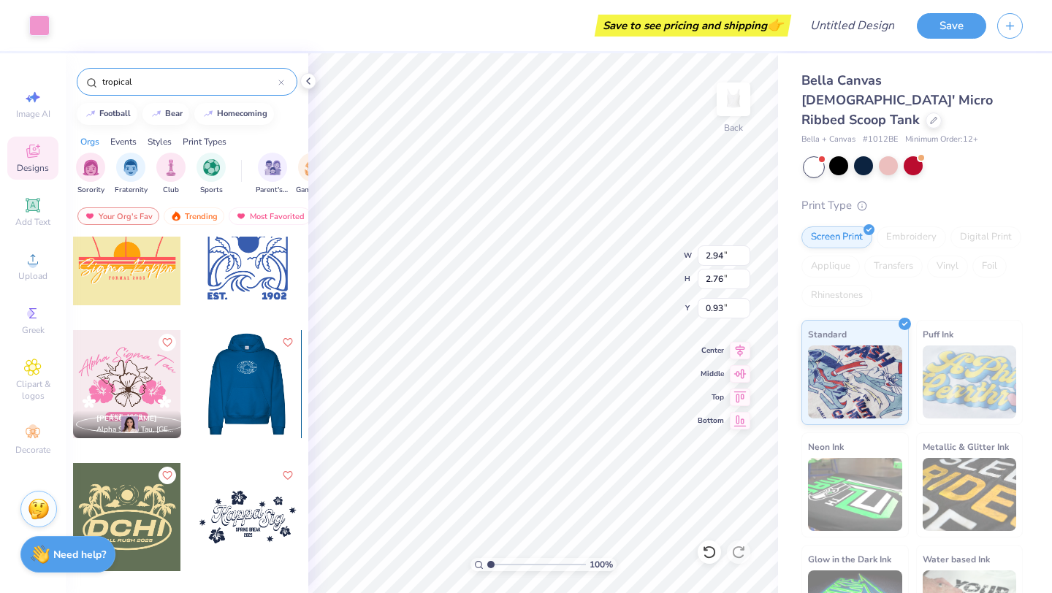
click at [147, 378] on div at bounding box center [127, 384] width 108 height 108
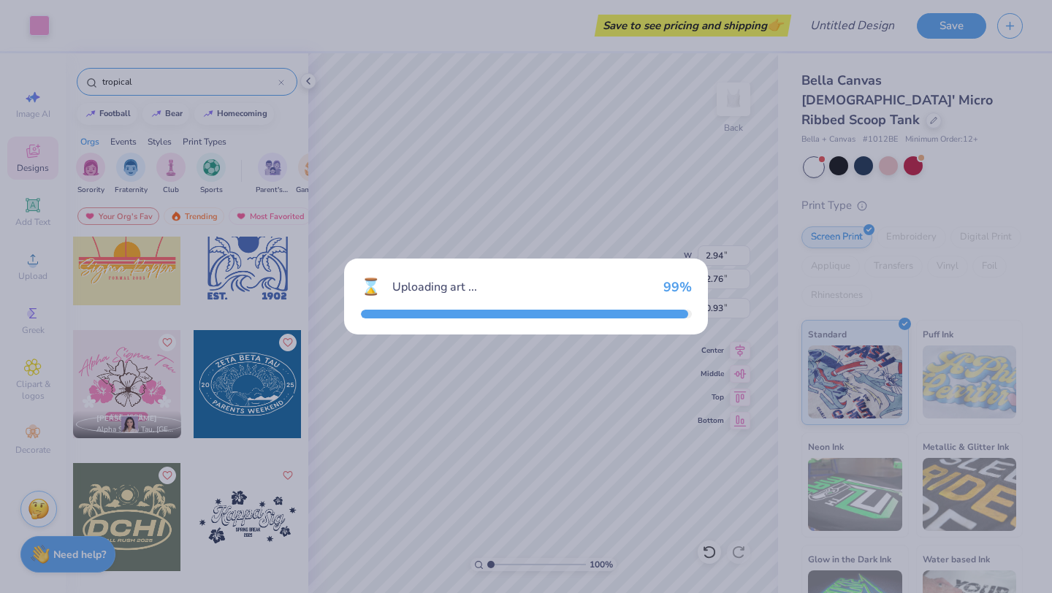
type input "4.45"
type input "3.40"
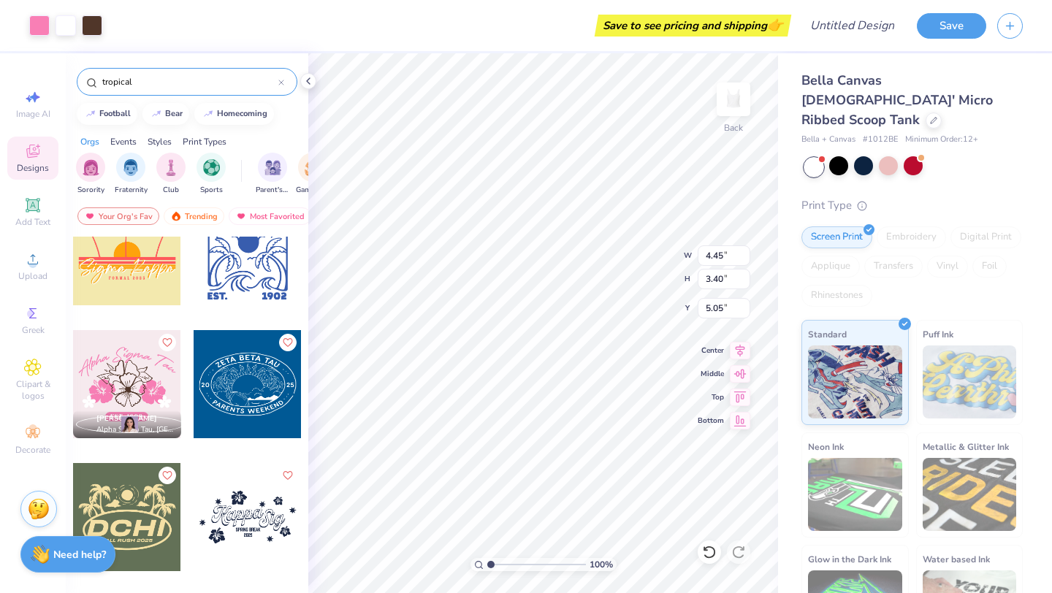
type input "5.01"
type input "6.56"
type input "5.02"
type input "4.25"
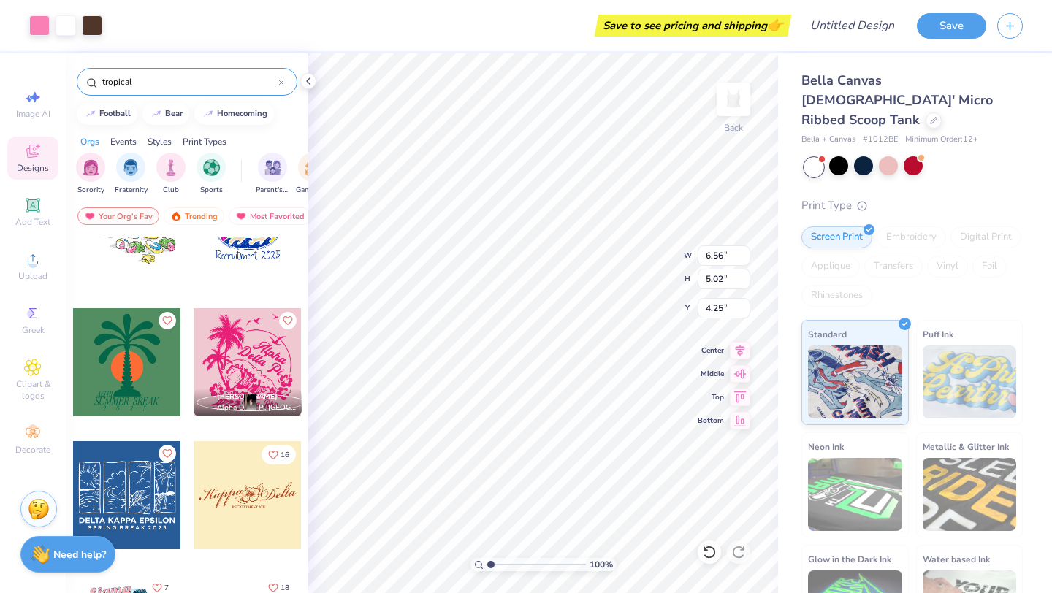
scroll to position [1796, 0]
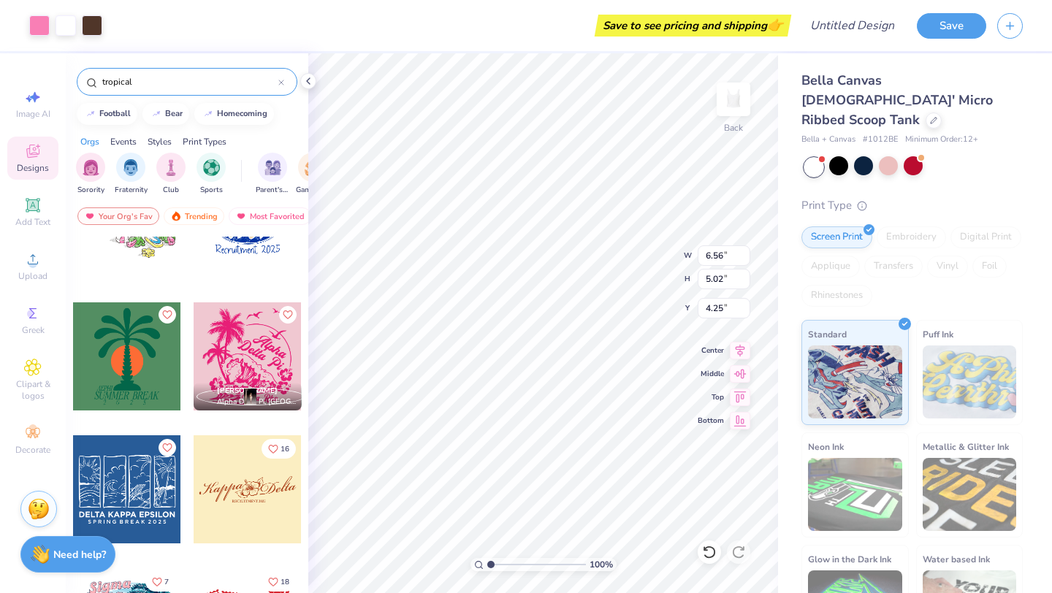
click at [245, 354] on div at bounding box center [248, 356] width 108 height 108
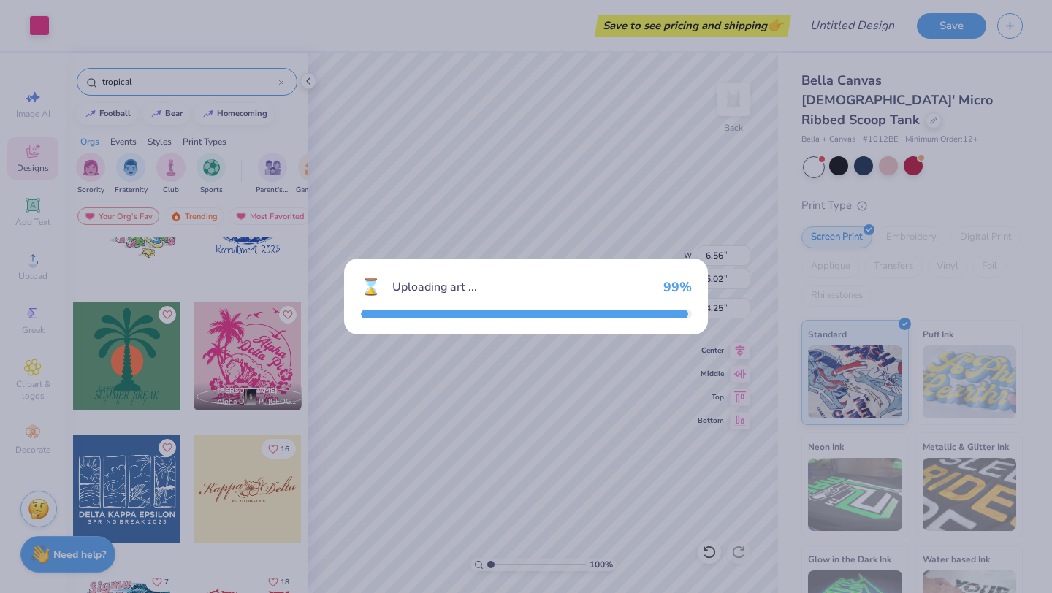
type input "7.88"
type input "8.48"
type input "2.00"
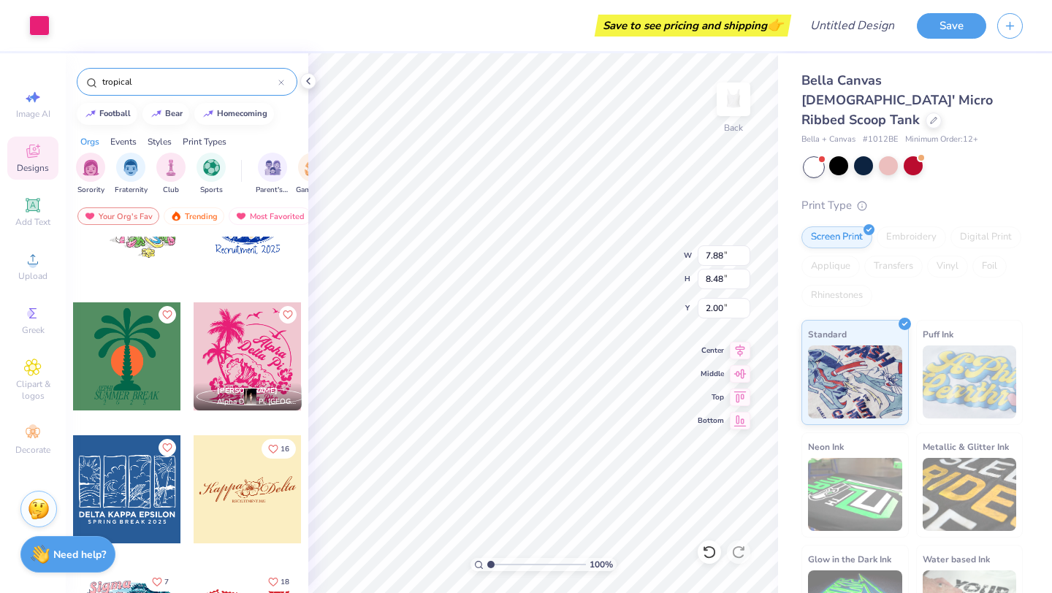
type input "4.58"
type input "4.92"
type input "5.55"
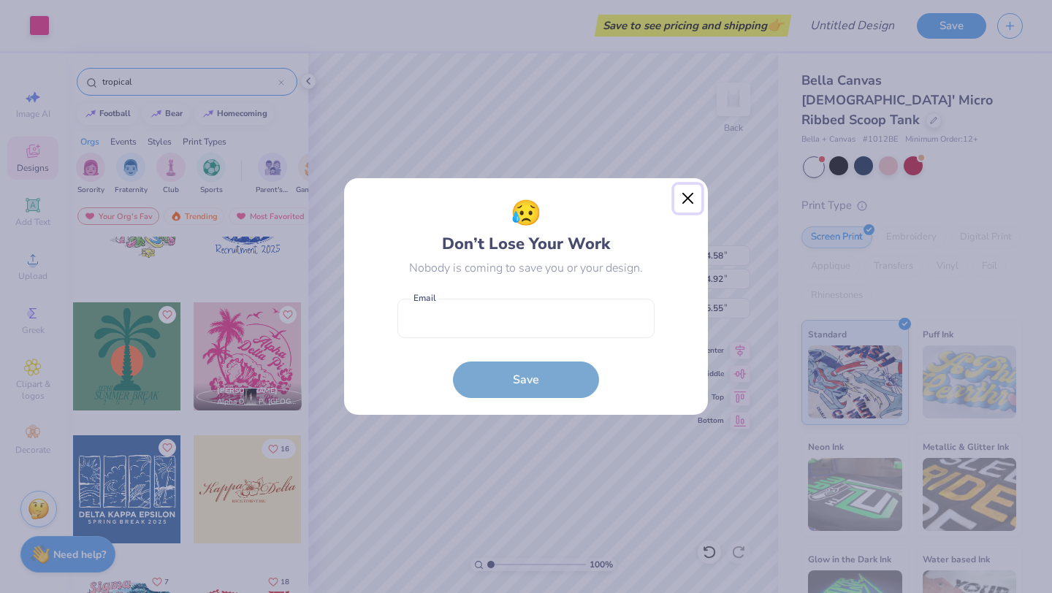
click at [683, 197] on button "Close" at bounding box center [688, 199] width 28 height 28
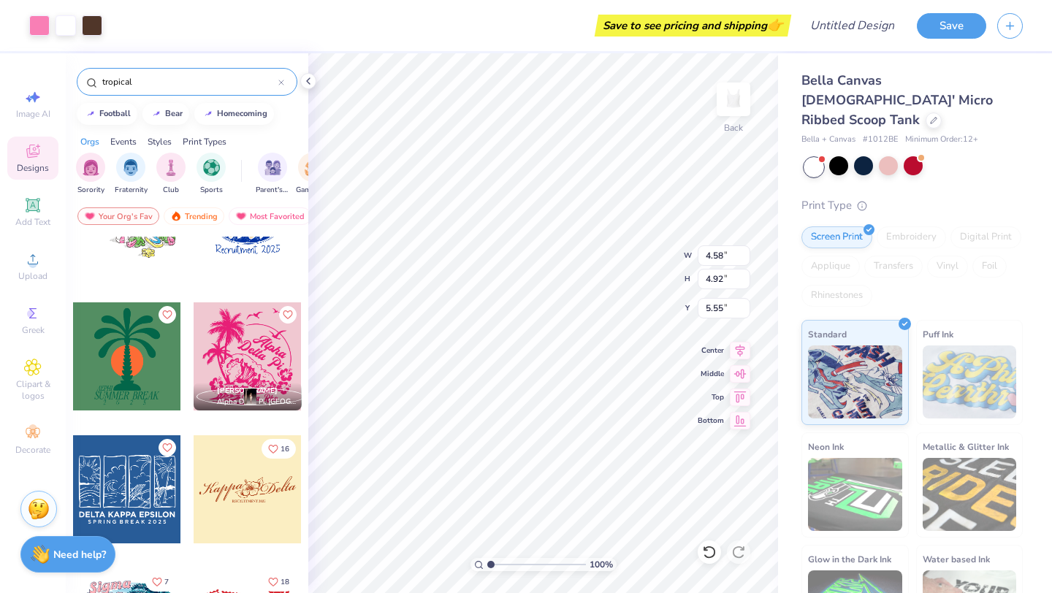
type input "6.56"
type input "5.02"
type input "4.25"
type input "4.58"
type input "4.92"
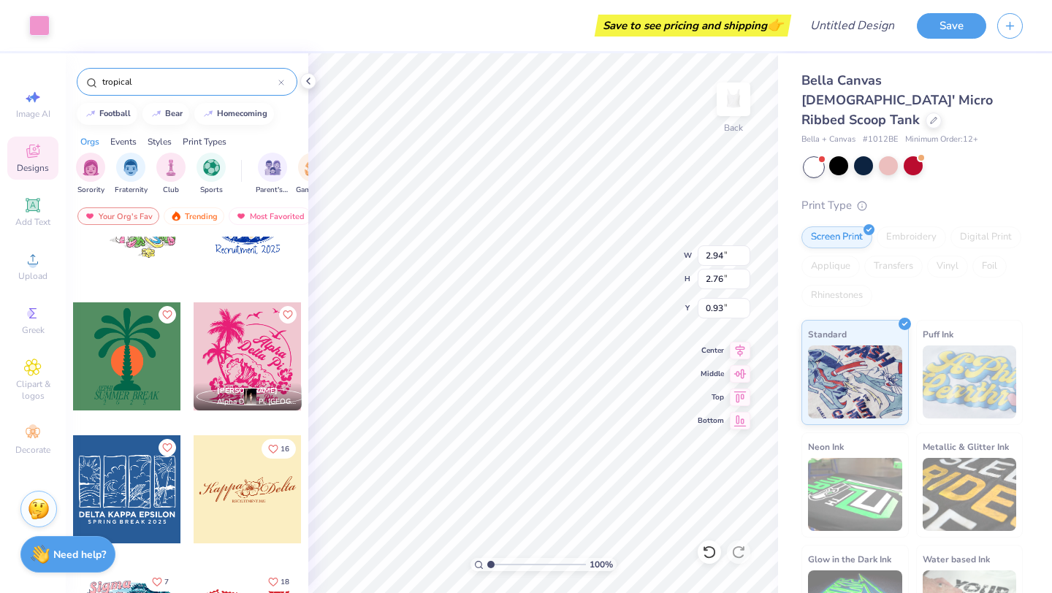
type input "5.55"
type input "6.56"
type input "5.02"
type input "1.19"
type input "4.58"
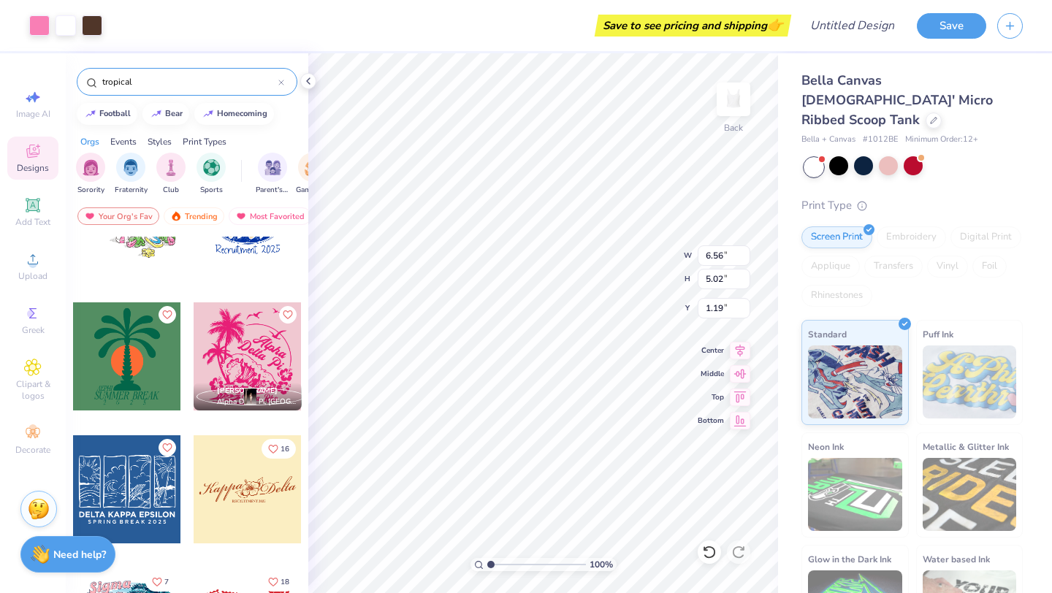
type input "4.92"
type input "5.55"
type input "2.94"
type input "2.76"
type input "6.95"
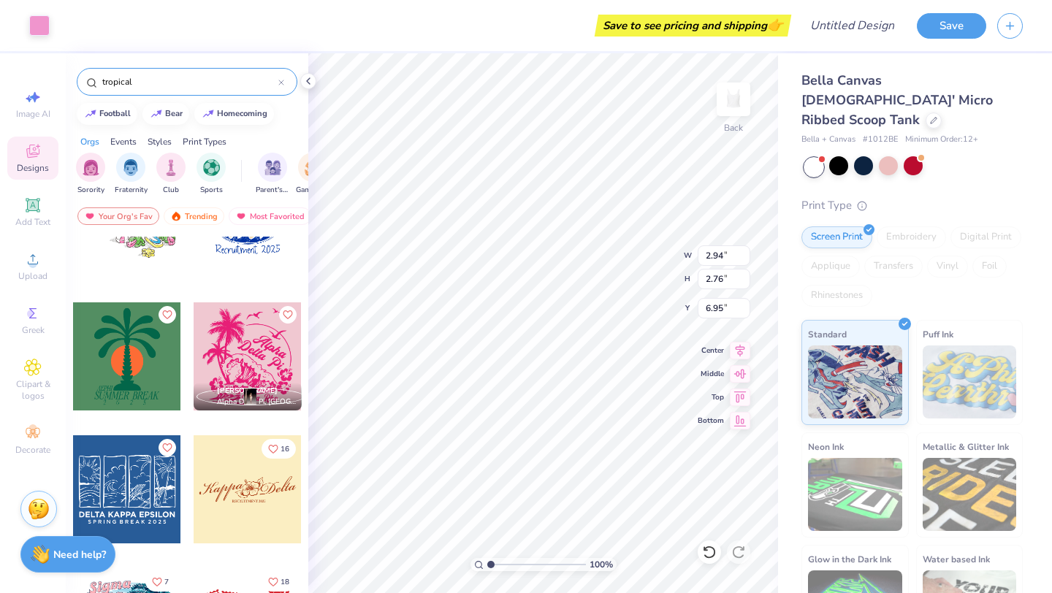
type input "4.58"
type input "4.92"
type input "5.55"
type input "5.58"
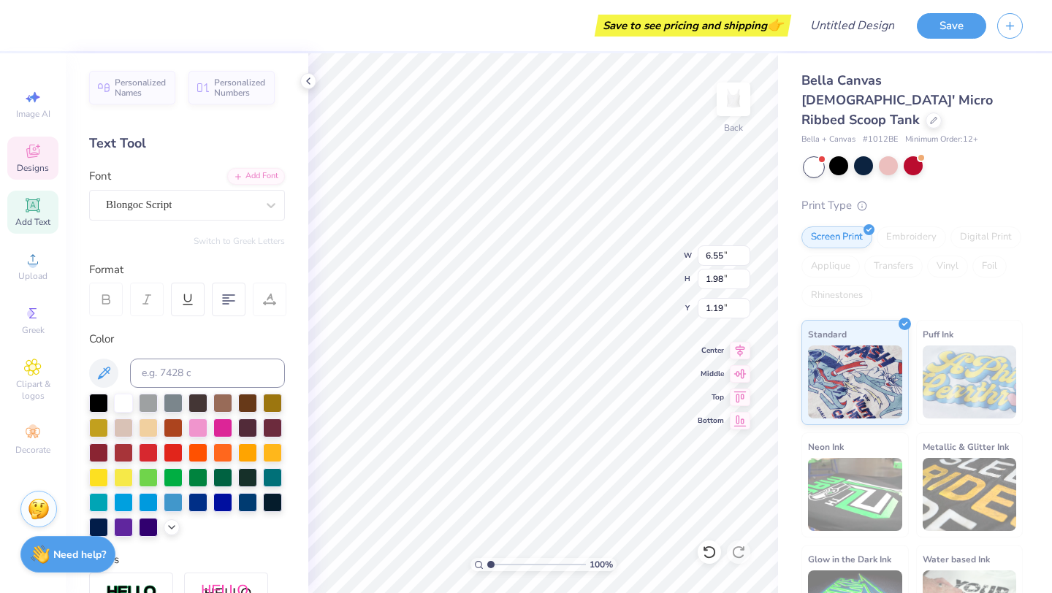
scroll to position [0, 0]
type textarea "A"
type textarea "DEEPHER DUDE 2025"
click at [268, 207] on icon at bounding box center [271, 205] width 15 height 15
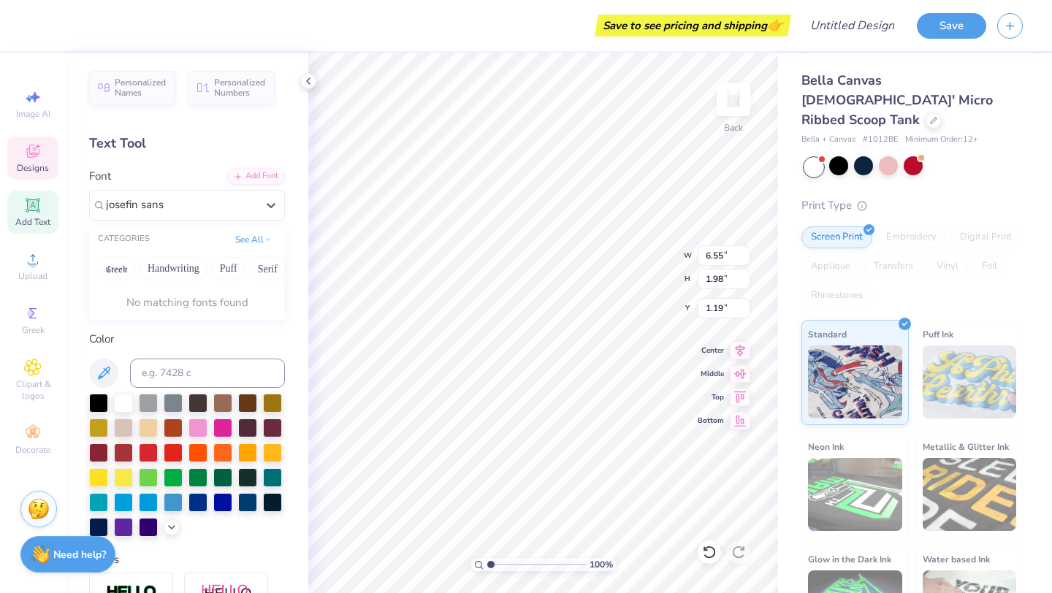
type input "josefin sans"
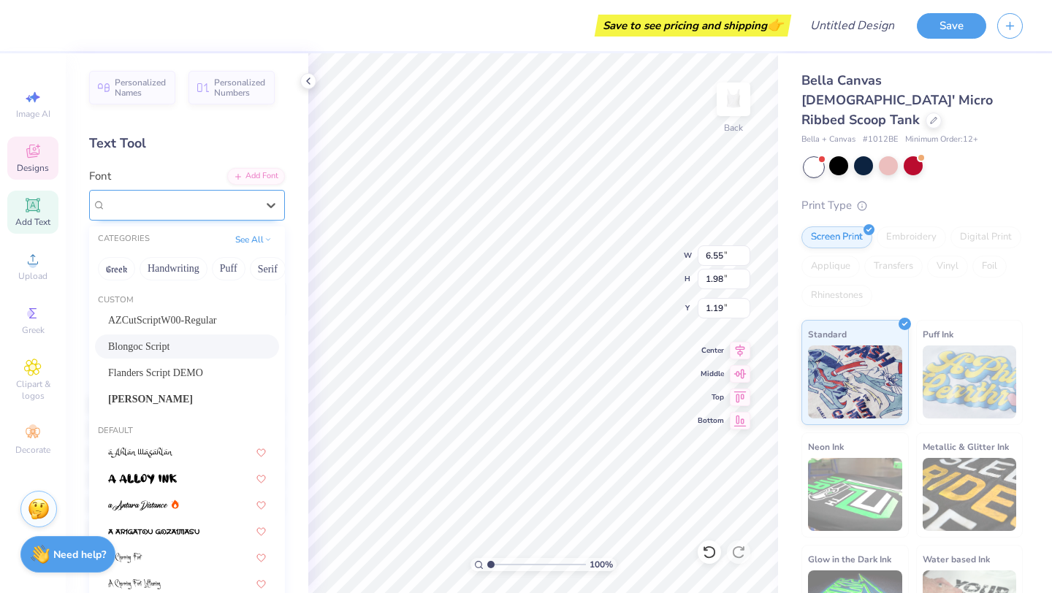
click at [172, 199] on span "Blongoc Script" at bounding box center [139, 204] width 66 height 17
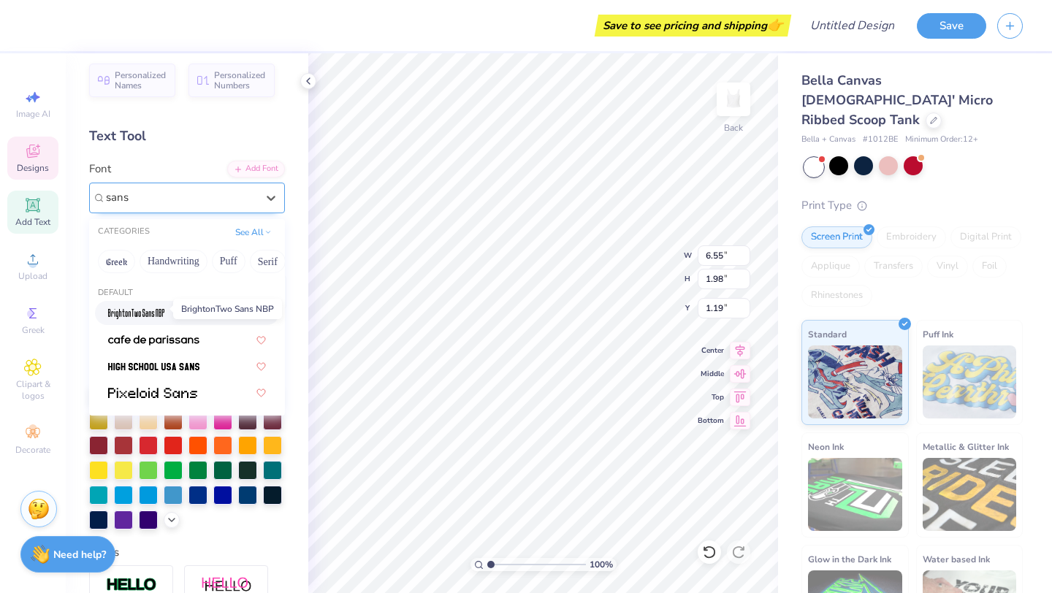
scroll to position [0, 0]
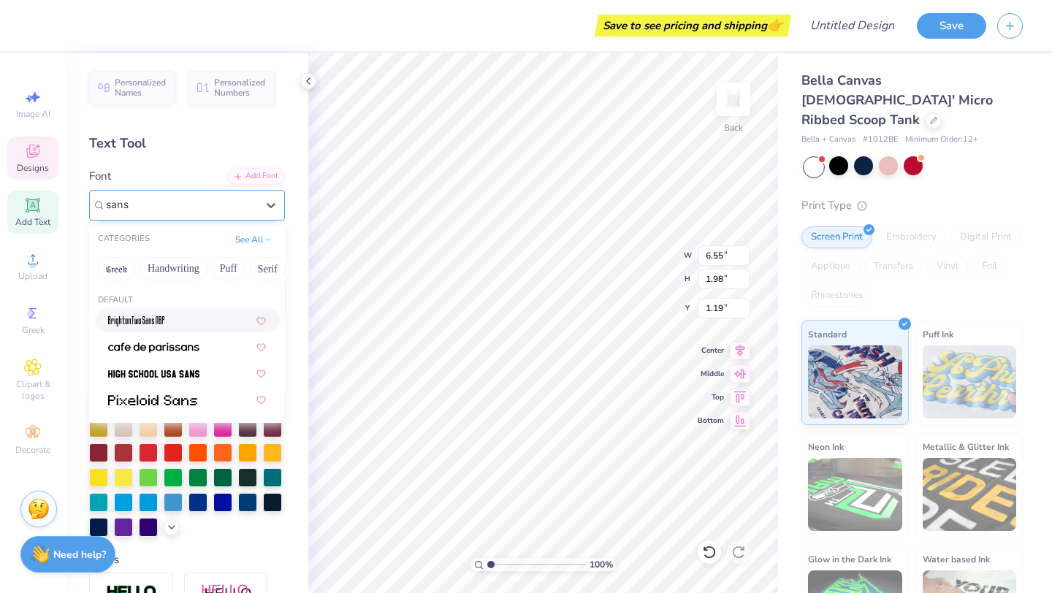
type input "sans"
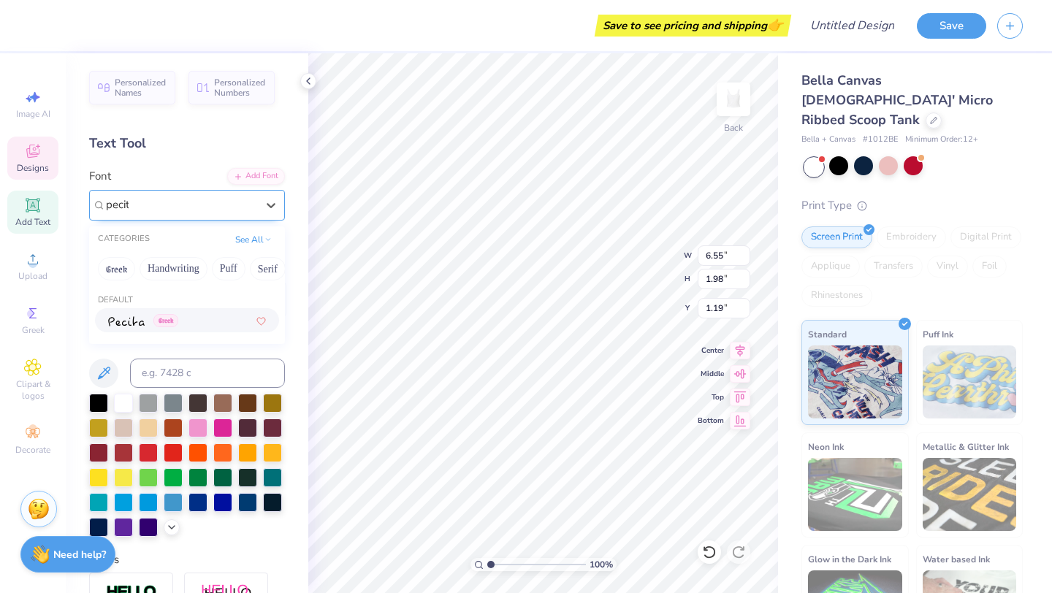
type input "pecita"
click at [272, 203] on icon at bounding box center [271, 205] width 15 height 15
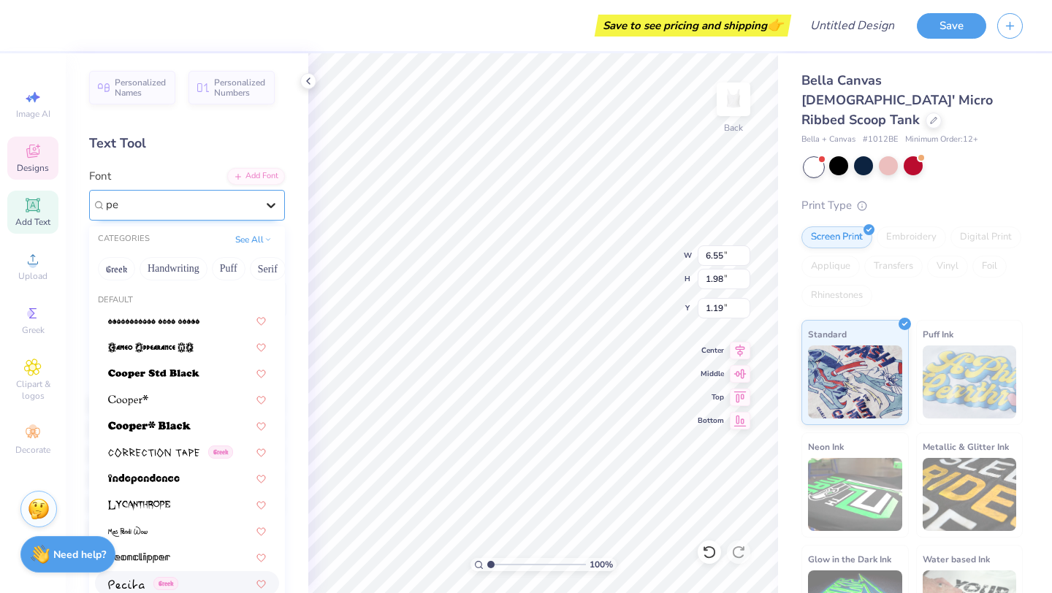
type input "p"
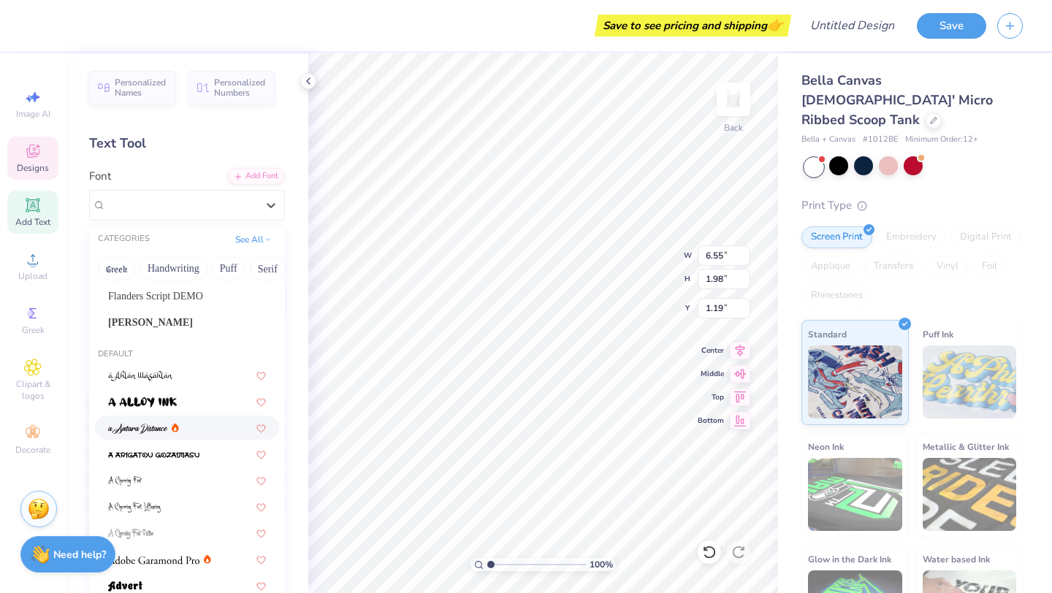
scroll to position [89, 0]
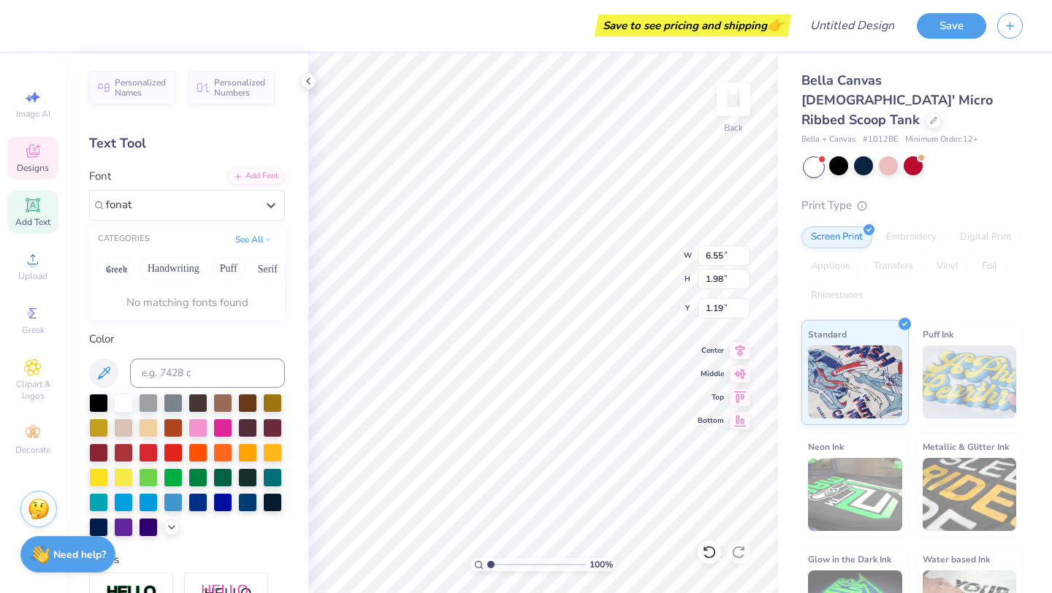
type input "fonat"
click at [271, 209] on icon at bounding box center [271, 205] width 15 height 15
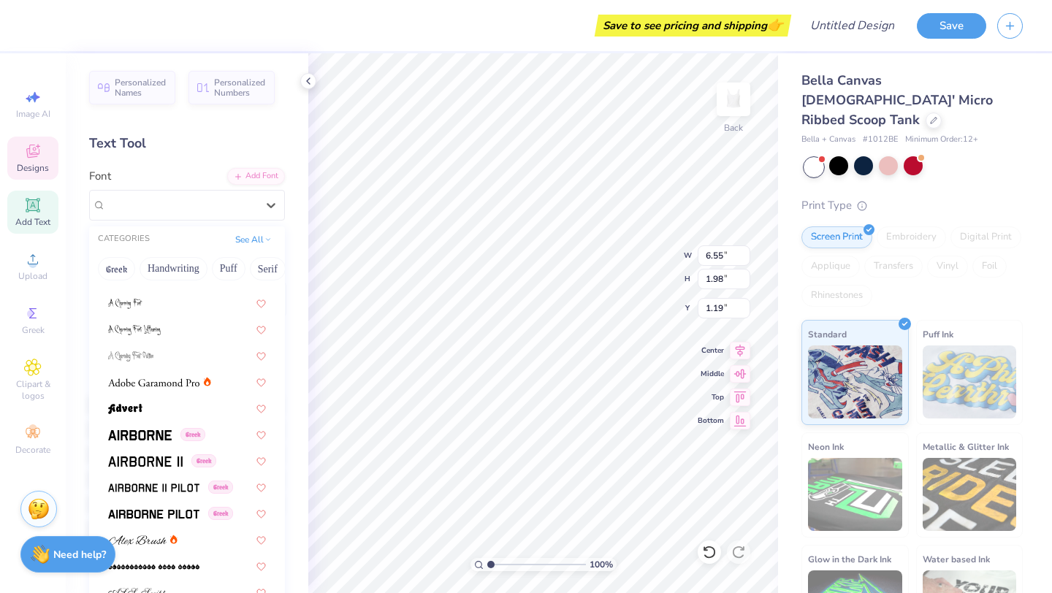
scroll to position [255, 0]
click at [176, 450] on div "Greek" at bounding box center [187, 460] width 184 height 24
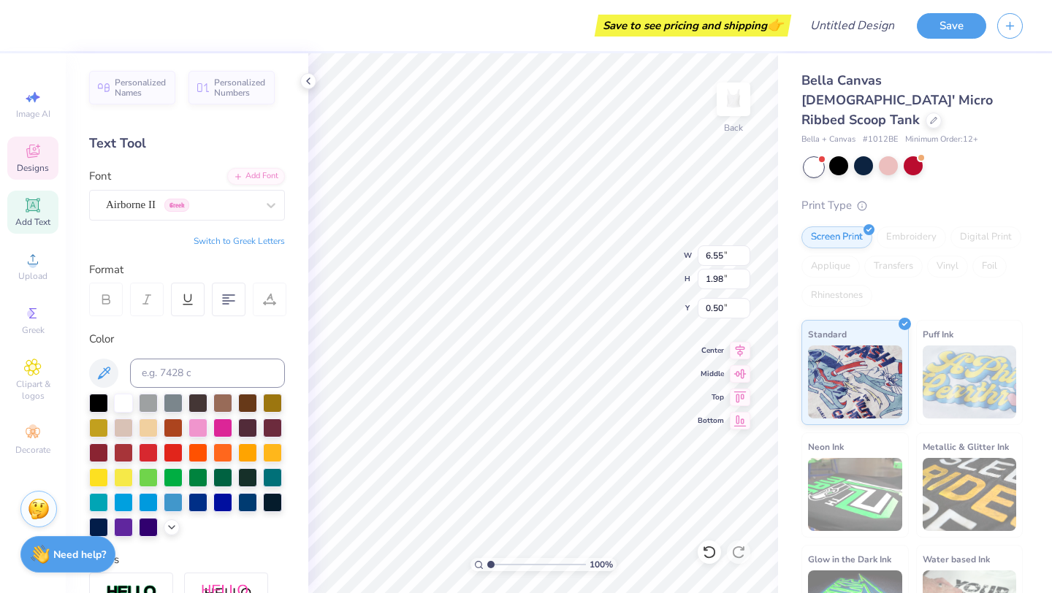
type input "0.50"
type input "2.34"
type input "1.93"
type input "1.81"
type input "7.58"
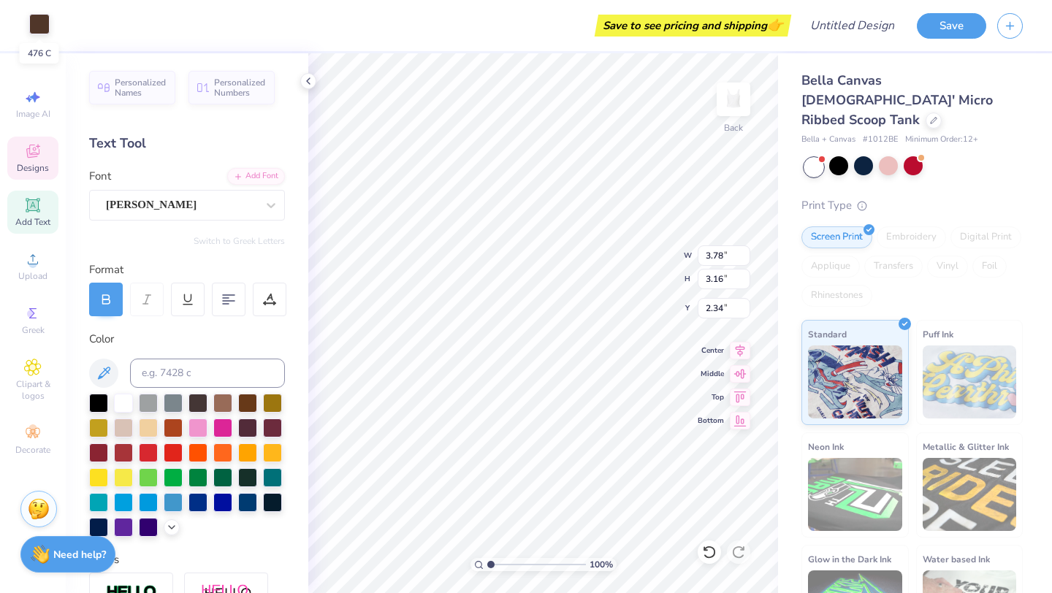
click at [42, 33] on div at bounding box center [39, 24] width 20 height 20
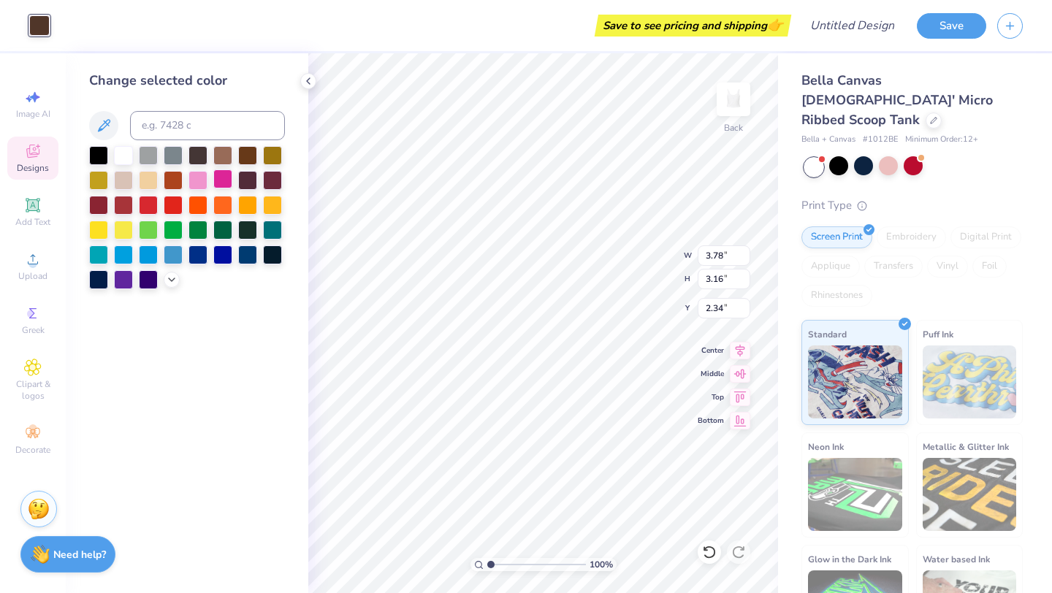
click at [225, 175] on div at bounding box center [222, 178] width 19 height 19
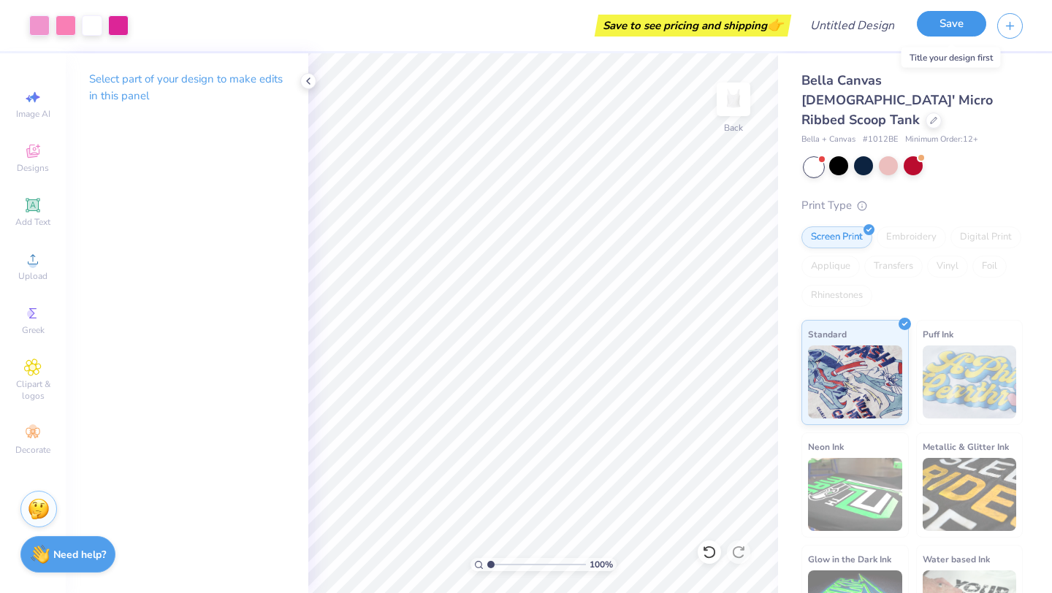
click at [929, 26] on button "Save" at bounding box center [951, 24] width 69 height 26
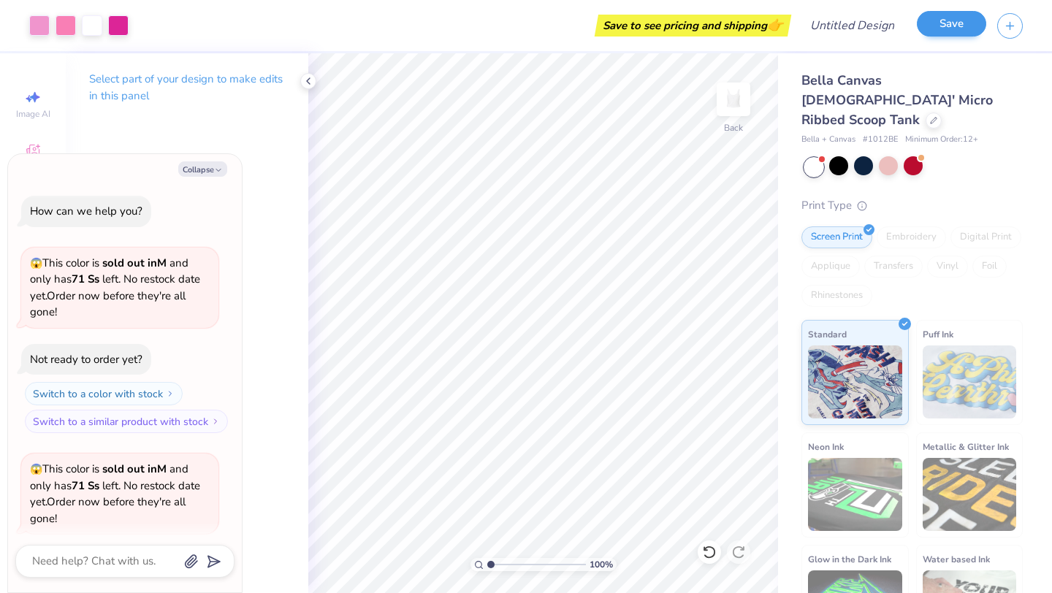
scroll to position [266, 0]
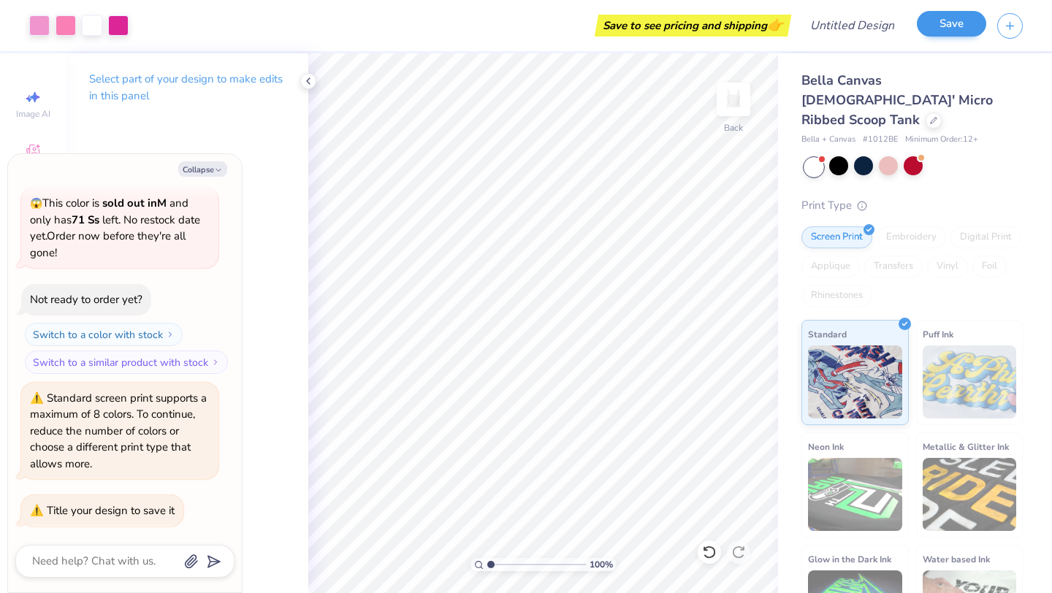
type textarea "x"
type textarea "d"
type textarea "x"
type textarea "de"
type textarea "x"
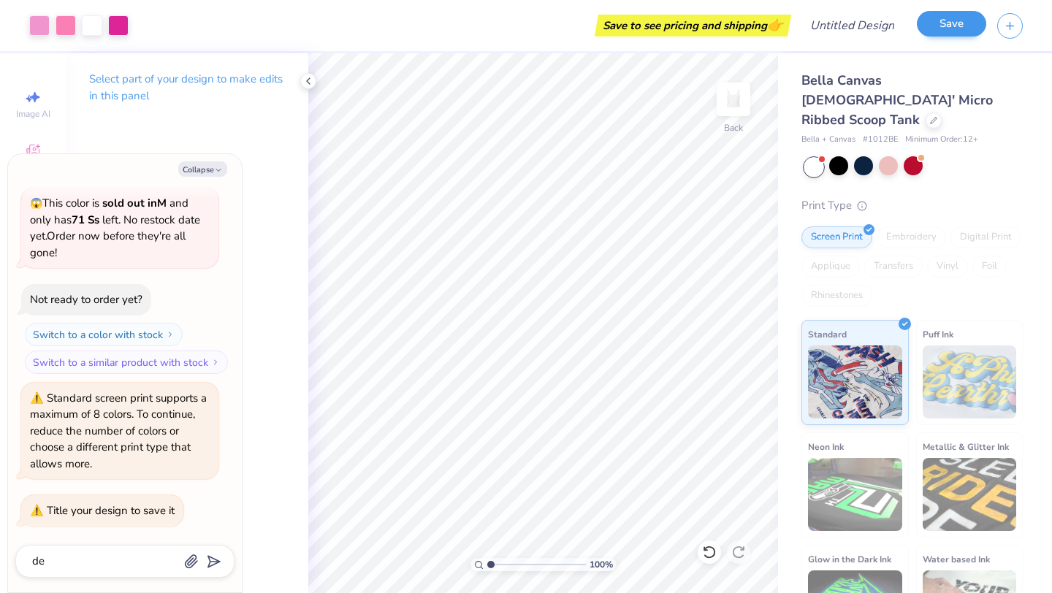
type textarea "dee"
type textarea "x"
type textarea "deep"
type textarea "x"
type textarea "deeph"
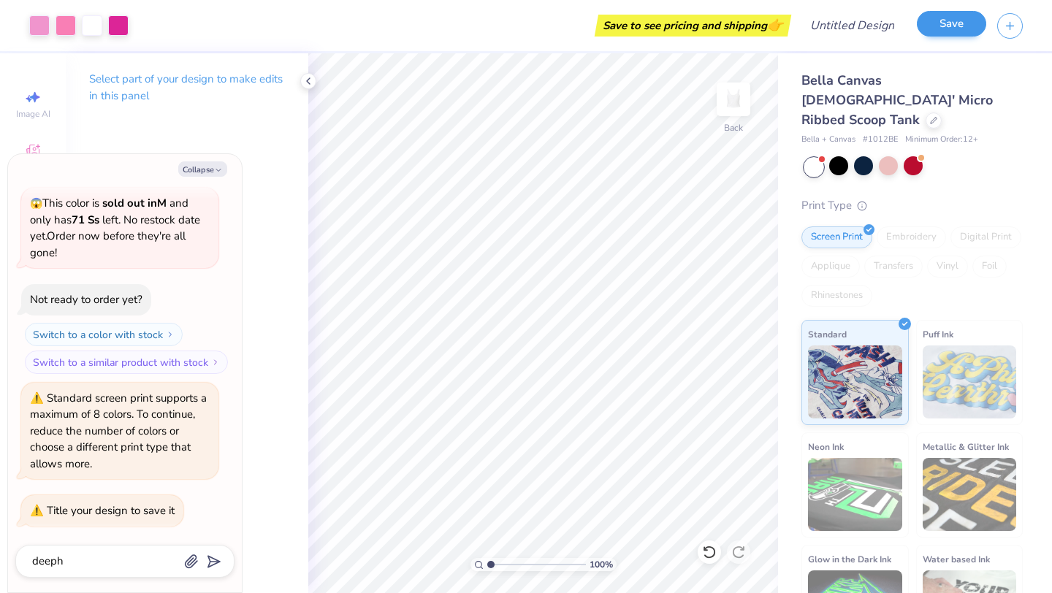
type textarea "x"
type textarea "deephe"
type textarea "x"
type textarea "deepher"
type textarea "x"
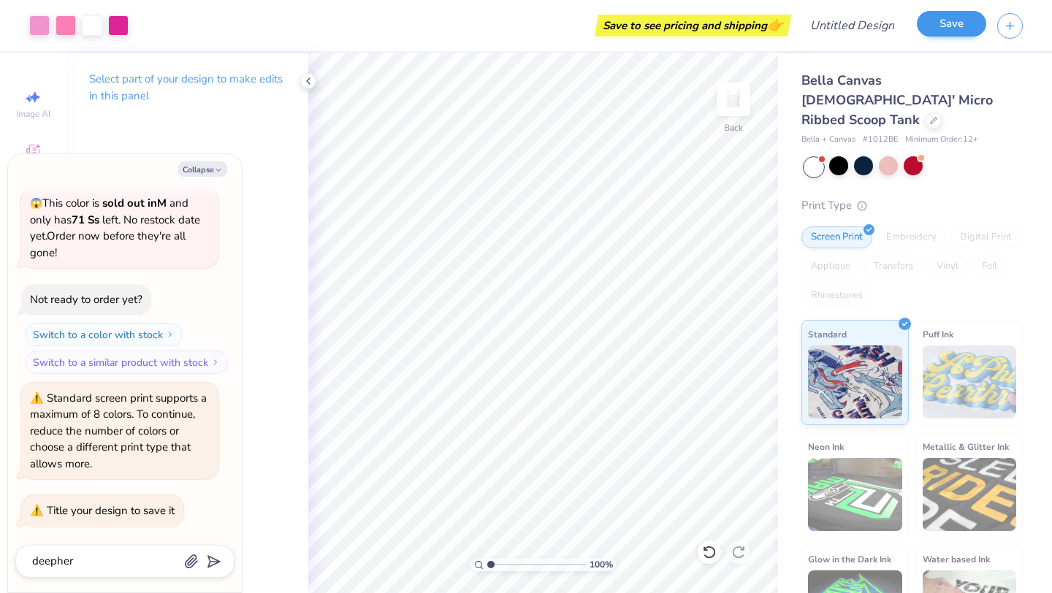
type textarea "deepher d"
type textarea "x"
type textarea "deepher du"
type textarea "x"
type textarea "deepher dud"
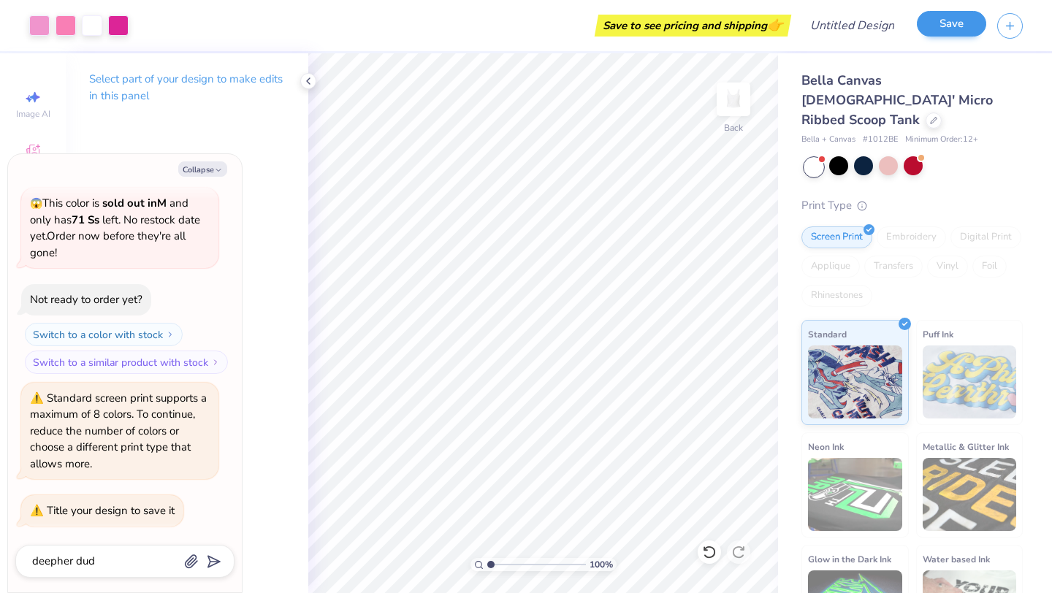
type textarea "x"
type textarea "deepher dude"
type input "deepher dude"
type textarea "x"
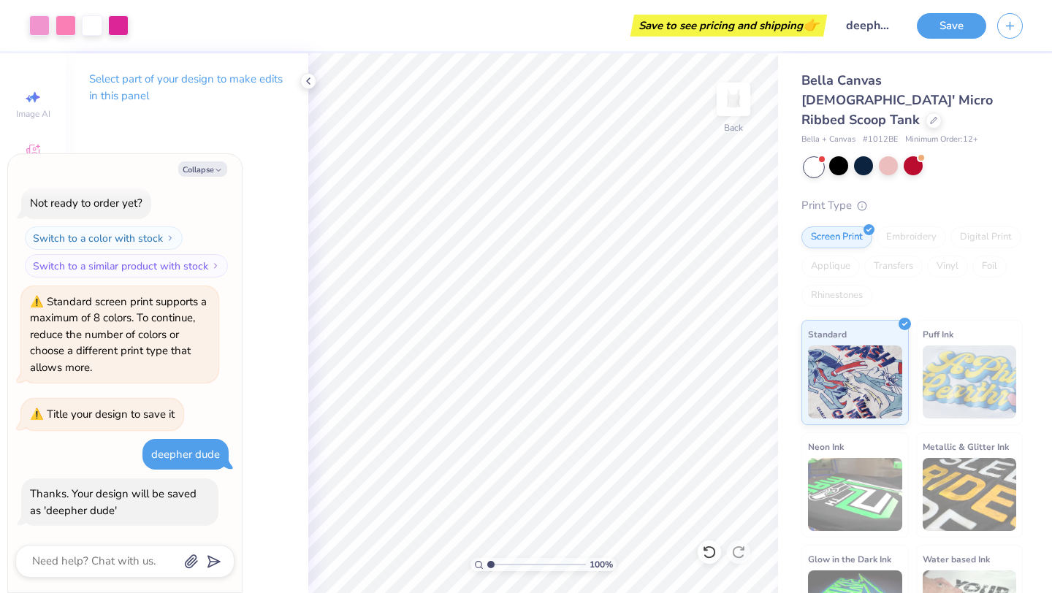
type textarea "x"
